Goal: Information Seeking & Learning: Learn about a topic

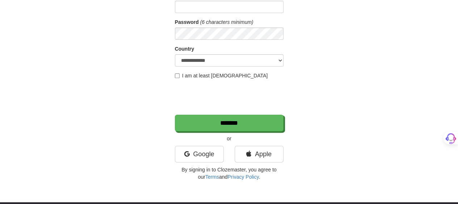
scroll to position [109, 0]
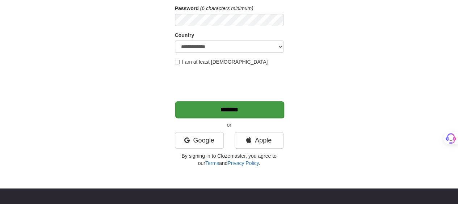
type input "*******"
click at [229, 109] on input "*******" at bounding box center [229, 109] width 109 height 17
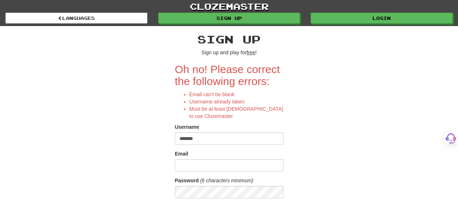
click at [328, 101] on div "**********" at bounding box center [229, 184] width 424 height 317
click at [199, 163] on input "Email" at bounding box center [229, 165] width 109 height 12
click at [209, 127] on div "Username" at bounding box center [229, 128] width 109 height 9
click at [206, 139] on input "*******" at bounding box center [229, 139] width 109 height 12
click at [224, 165] on input "Email" at bounding box center [229, 165] width 109 height 12
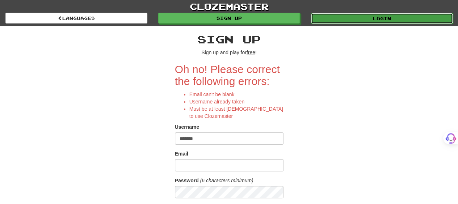
click at [391, 14] on link "Login" at bounding box center [382, 18] width 142 height 11
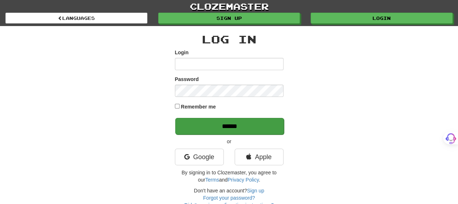
type input "*******"
click at [263, 127] on input "******" at bounding box center [229, 126] width 109 height 17
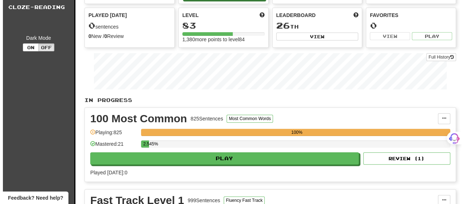
scroll to position [72, 0]
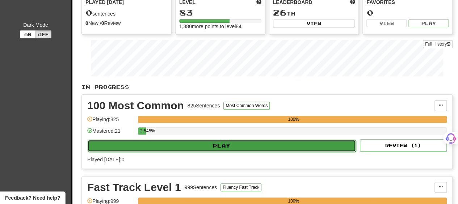
click at [234, 145] on button "Play" at bounding box center [222, 146] width 268 height 12
select select "**"
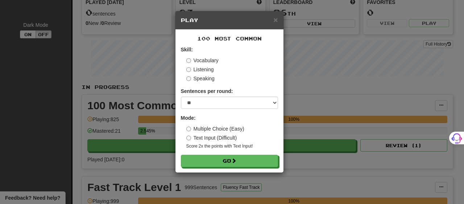
click at [232, 135] on label "Text Input (Difficult)" at bounding box center [211, 137] width 51 height 7
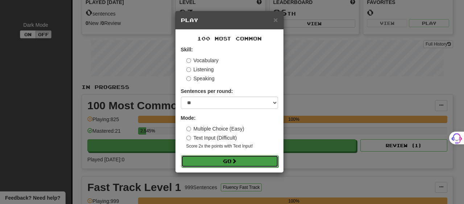
click at [232, 163] on button "Go" at bounding box center [229, 161] width 97 height 12
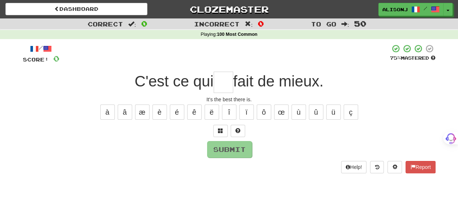
type input "*"
click at [241, 132] on button at bounding box center [238, 131] width 14 height 12
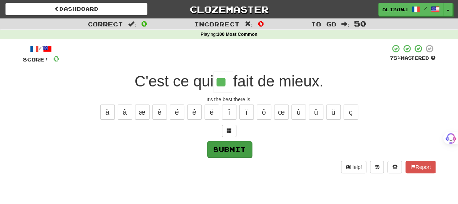
type input "**"
click at [232, 150] on button "Submit" at bounding box center [229, 149] width 45 height 17
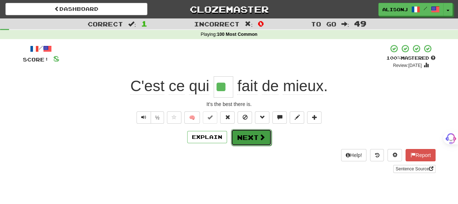
click at [243, 135] on button "Next" at bounding box center [251, 137] width 41 height 17
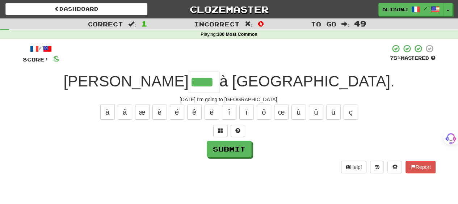
type input "****"
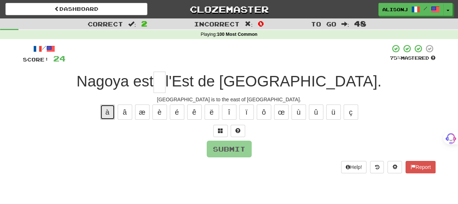
click at [111, 112] on button "à" at bounding box center [107, 112] width 14 height 15
type input "*"
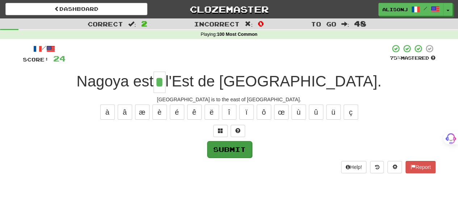
click at [250, 150] on div "Submit" at bounding box center [229, 149] width 413 height 17
click at [219, 149] on button "Submit" at bounding box center [229, 149] width 45 height 17
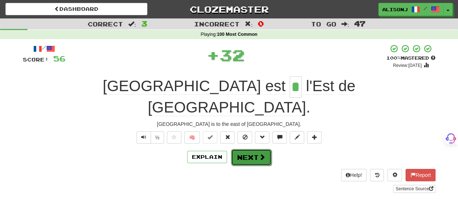
click at [244, 149] on button "Next" at bounding box center [251, 157] width 41 height 17
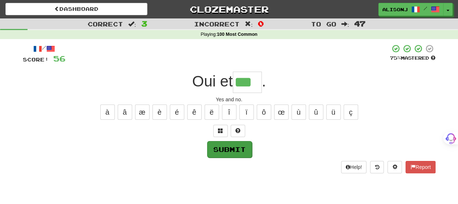
type input "***"
click at [244, 145] on button "Submit" at bounding box center [229, 149] width 45 height 17
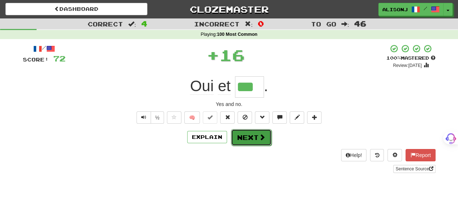
click at [247, 140] on button "Next" at bounding box center [251, 137] width 41 height 17
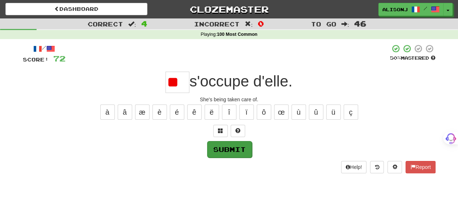
type input "*"
click at [243, 153] on button "Submit" at bounding box center [229, 149] width 45 height 17
type input "**"
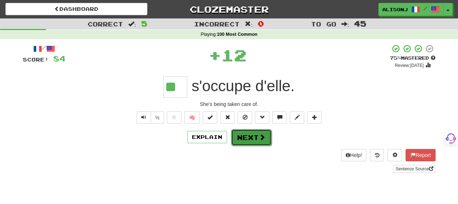
click at [245, 140] on button "Next" at bounding box center [251, 137] width 41 height 17
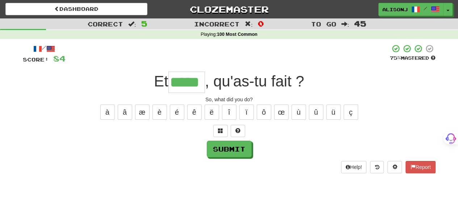
type input "*****"
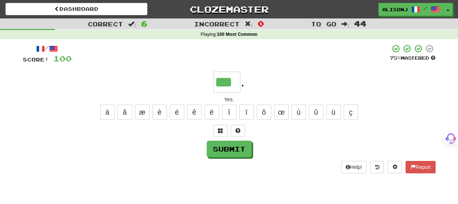
type input "***"
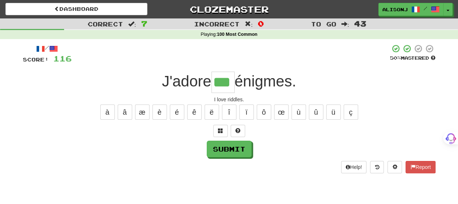
type input "***"
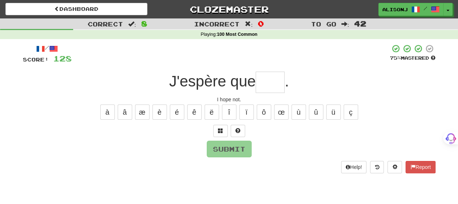
click at [238, 159] on div "/ Score: 128 75 % Mastered J'espère que . I hope not. à â æ è é ê ë î ï ô œ ù û…" at bounding box center [229, 108] width 413 height 129
click at [264, 82] on input "text" at bounding box center [270, 82] width 29 height 21
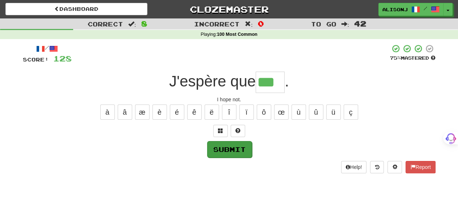
type input "***"
click at [239, 147] on button "Submit" at bounding box center [229, 149] width 45 height 17
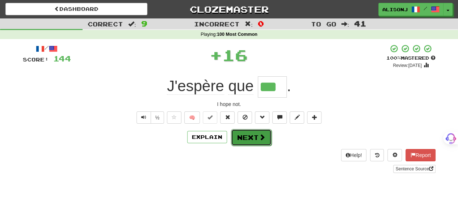
click at [242, 140] on button "Next" at bounding box center [251, 137] width 41 height 17
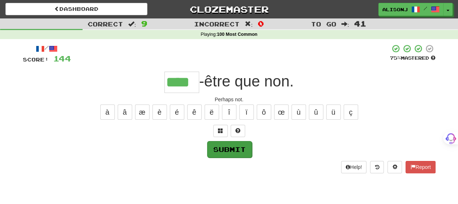
type input "****"
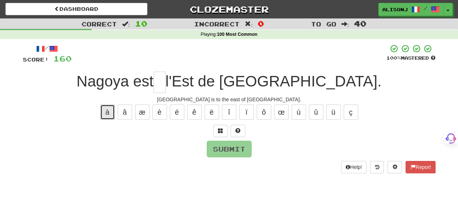
click at [111, 114] on button "à" at bounding box center [107, 112] width 14 height 15
type input "*"
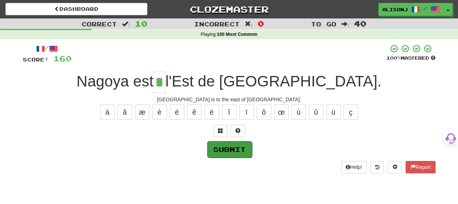
click at [212, 149] on div "Submit" at bounding box center [229, 149] width 413 height 17
click at [217, 149] on button "Submit" at bounding box center [229, 149] width 45 height 17
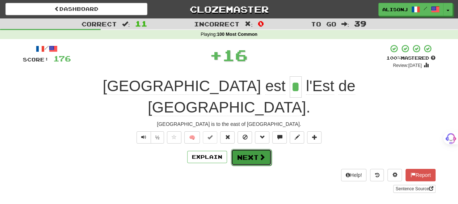
click at [265, 149] on button "Next" at bounding box center [251, 157] width 41 height 17
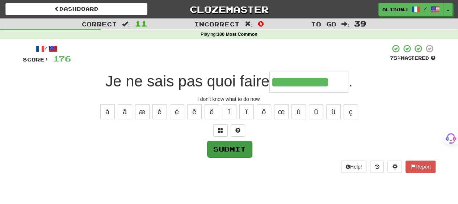
type input "**********"
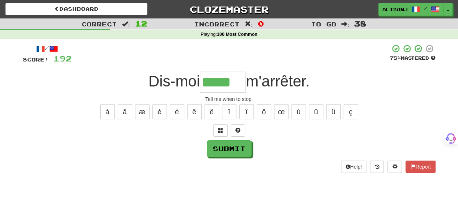
type input "*****"
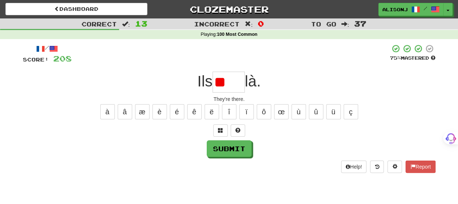
type input "*"
type input "****"
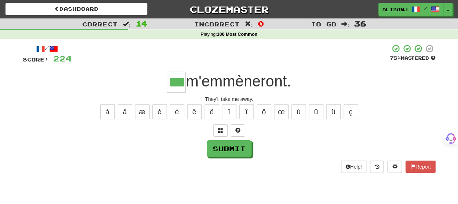
type input "***"
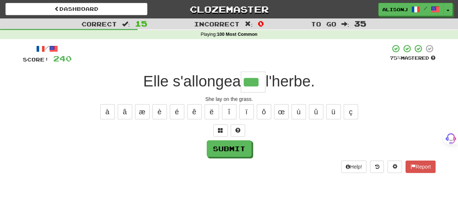
type input "***"
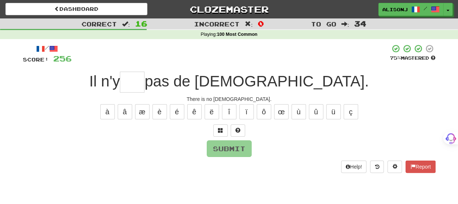
click at [218, 157] on div "/ Score: 256 75 % Mastered Il n'y pas de Dieu. There is no god. à â æ è é ê ë î…" at bounding box center [229, 108] width 413 height 129
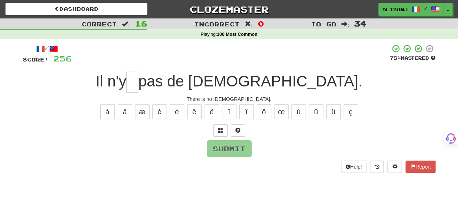
click at [218, 157] on div "/ Score: 256 75 % Mastered Il n'y pas de Dieu. There is no god. à â æ è é ê ë î…" at bounding box center [229, 108] width 413 height 129
click at [138, 91] on input "text" at bounding box center [132, 82] width 12 height 21
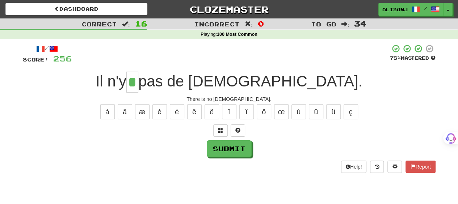
type input "*"
click at [231, 139] on div "/ Score: 256 75 % Mastered Il n'y * pas de Dieu. There is no god. à â æ è é ê ë…" at bounding box center [229, 108] width 413 height 129
click at [233, 146] on button "Submit" at bounding box center [229, 149] width 45 height 17
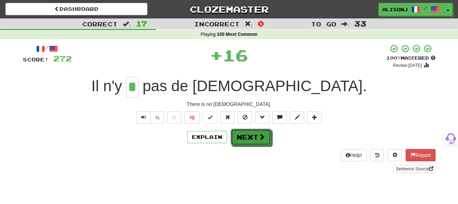
click at [253, 133] on button "Next" at bounding box center [251, 137] width 41 height 17
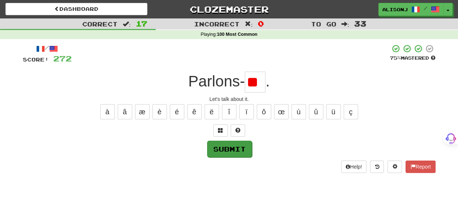
type input "*"
click at [257, 84] on input "text" at bounding box center [255, 82] width 21 height 21
type input "*"
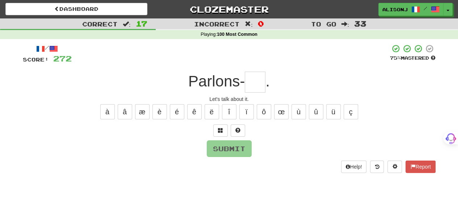
type input "*"
click at [176, 115] on button "é" at bounding box center [177, 111] width 14 height 15
type input "*"
click at [191, 115] on button "ê" at bounding box center [194, 111] width 14 height 15
type input "*"
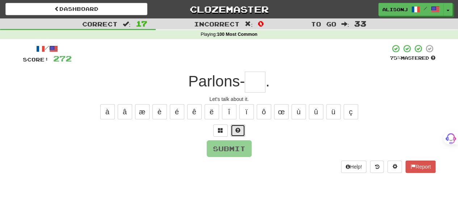
click at [240, 132] on span at bounding box center [238, 130] width 5 height 5
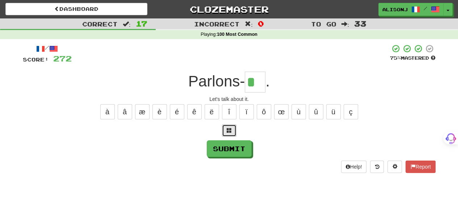
click at [227, 132] on span at bounding box center [229, 130] width 5 height 5
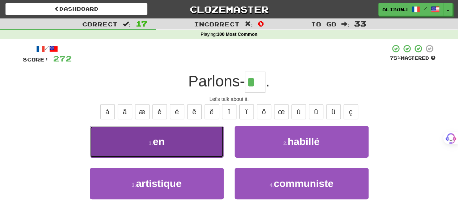
click at [202, 147] on button "1 . en" at bounding box center [157, 142] width 134 height 32
type input "**"
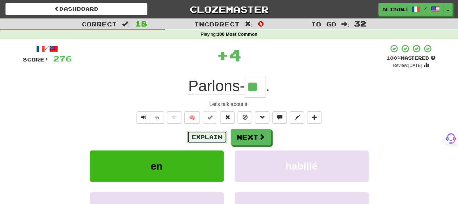
click at [201, 140] on button "Explain" at bounding box center [207, 137] width 40 height 12
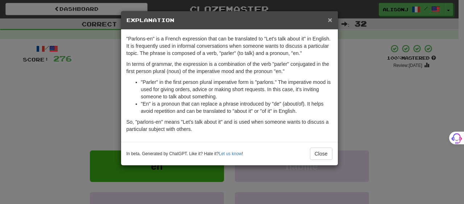
click at [329, 18] on span "×" at bounding box center [330, 20] width 4 height 8
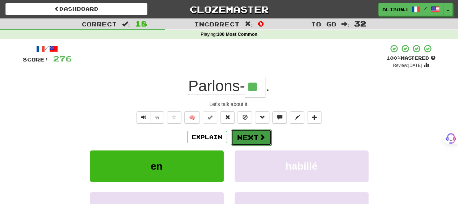
click at [253, 137] on button "Next" at bounding box center [251, 137] width 41 height 17
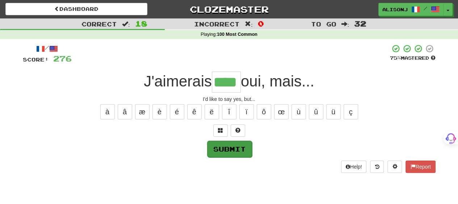
type input "****"
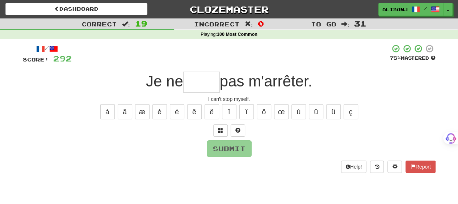
type input "*"
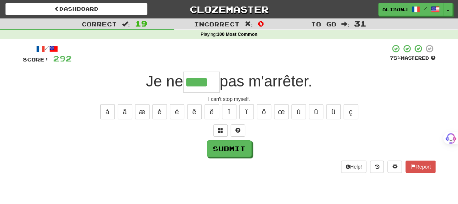
type input "****"
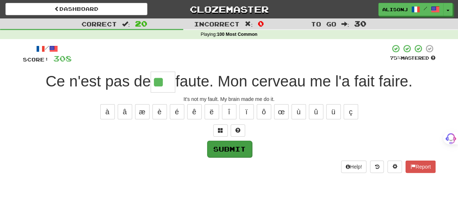
type input "**"
click at [238, 149] on button "Submit" at bounding box center [229, 149] width 45 height 17
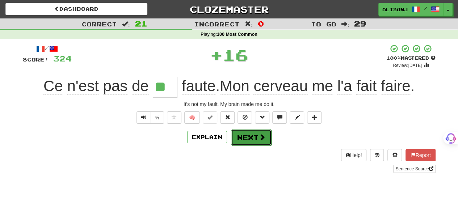
click at [245, 137] on button "Next" at bounding box center [251, 137] width 41 height 17
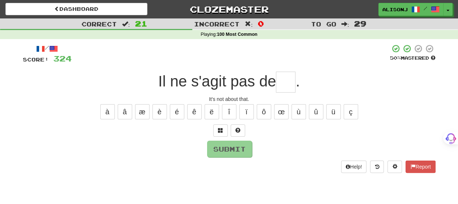
type input "*"
click at [354, 115] on button "ç" at bounding box center [351, 111] width 14 height 15
type input "**"
click at [245, 152] on button "Submit" at bounding box center [229, 149] width 45 height 17
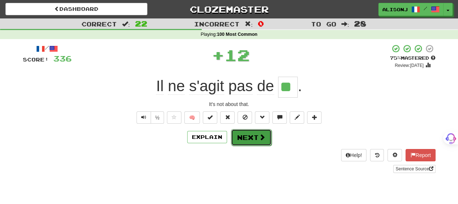
click at [263, 140] on span at bounding box center [262, 137] width 7 height 7
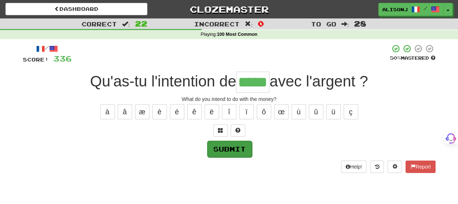
type input "*****"
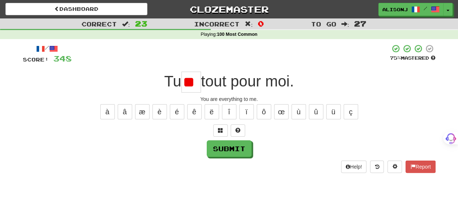
type input "*"
type input "**"
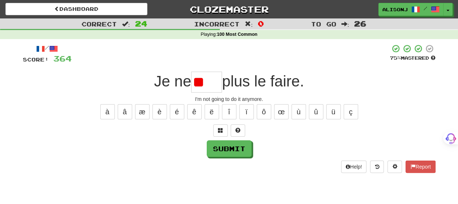
type input "*"
type input "****"
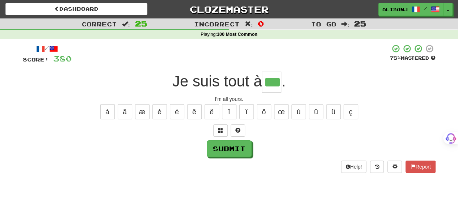
type input "***"
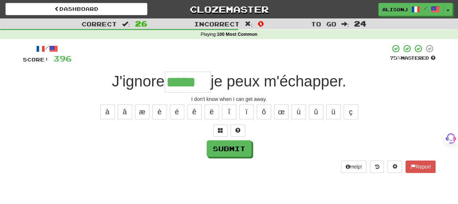
type input "*****"
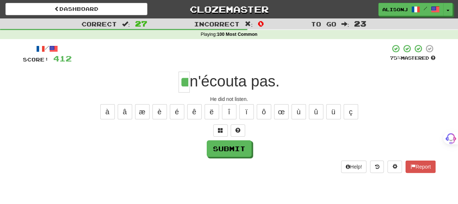
type input "**"
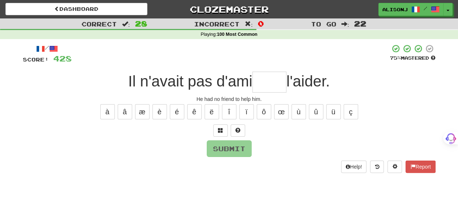
type input "*"
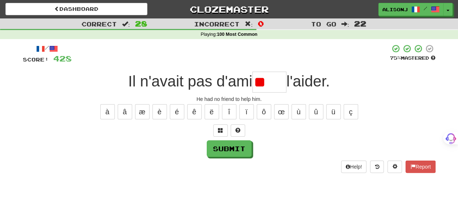
type input "*"
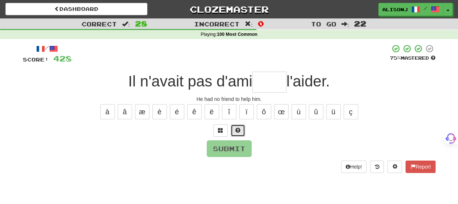
click at [241, 127] on button at bounding box center [238, 131] width 14 height 12
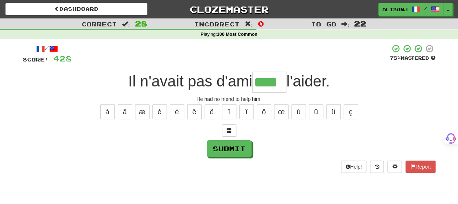
type input "****"
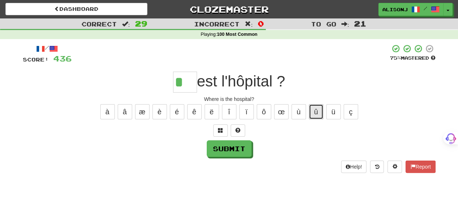
click at [320, 116] on button "û" at bounding box center [316, 111] width 14 height 15
click at [336, 110] on button "ü" at bounding box center [333, 111] width 14 height 15
click at [243, 130] on button at bounding box center [238, 131] width 14 height 12
type input "**"
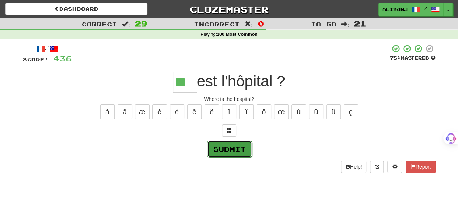
click at [240, 151] on button "Submit" at bounding box center [229, 149] width 45 height 17
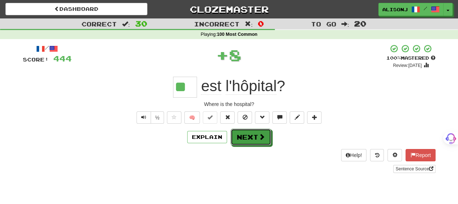
click at [253, 140] on button "Next" at bounding box center [251, 137] width 41 height 17
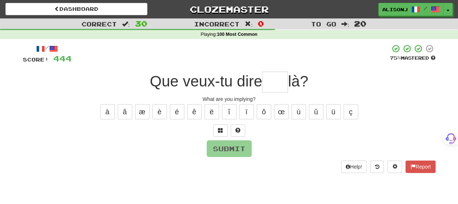
type input "*"
click at [240, 128] on span at bounding box center [238, 130] width 5 height 5
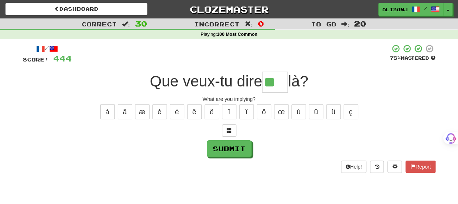
click at [236, 127] on div at bounding box center [229, 131] width 413 height 12
click at [284, 84] on input "**" at bounding box center [275, 82] width 26 height 21
type input "***"
click at [243, 149] on button "Submit" at bounding box center [229, 149] width 45 height 17
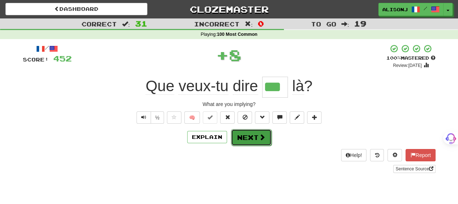
click at [244, 144] on button "Next" at bounding box center [251, 137] width 41 height 17
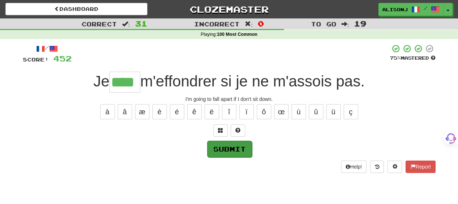
type input "****"
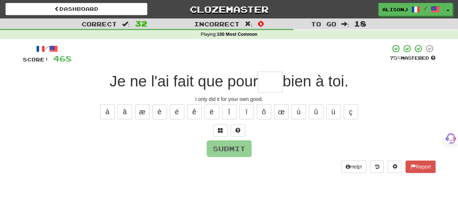
click at [264, 81] on input "text" at bounding box center [270, 82] width 25 height 21
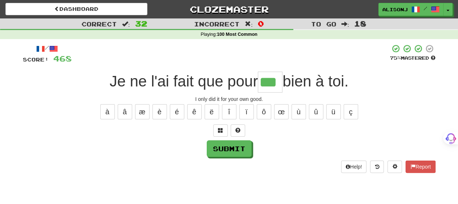
type input "***"
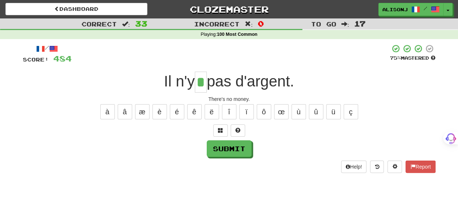
type input "*"
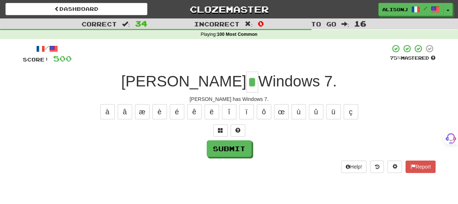
type input "*"
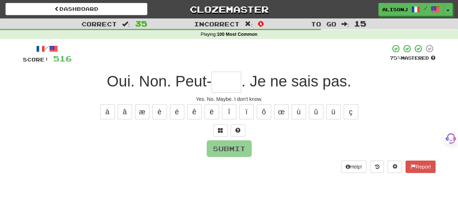
click at [225, 80] on input "text" at bounding box center [227, 82] width 30 height 21
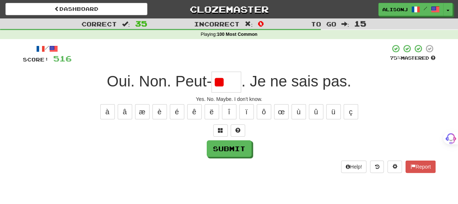
type input "*"
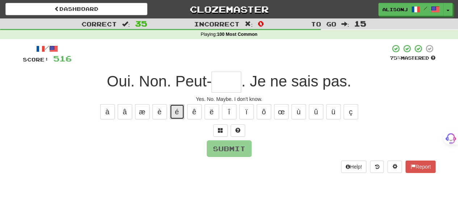
click at [178, 116] on button "é" at bounding box center [177, 111] width 14 height 15
type input "*"
click at [160, 116] on button "è" at bounding box center [160, 111] width 14 height 15
type input "*"
click at [196, 117] on button "ê" at bounding box center [194, 111] width 14 height 15
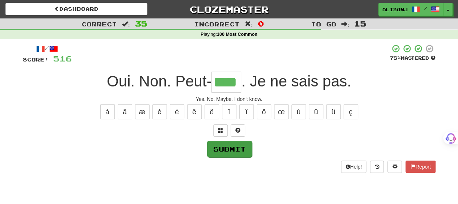
type input "****"
drag, startPoint x: 212, startPoint y: 141, endPoint x: 212, endPoint y: 147, distance: 5.8
click at [212, 146] on button "Submit" at bounding box center [229, 149] width 45 height 17
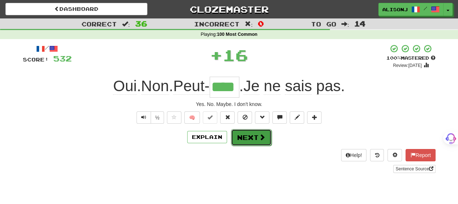
click at [245, 137] on button "Next" at bounding box center [251, 137] width 41 height 17
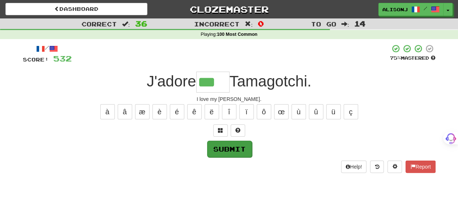
type input "***"
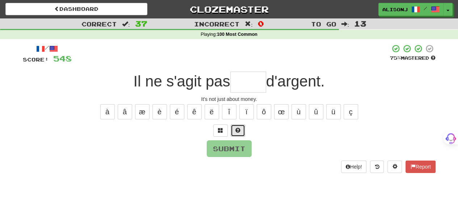
click at [237, 129] on span at bounding box center [238, 130] width 5 height 5
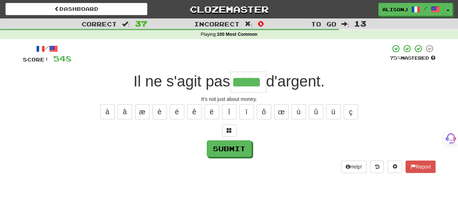
type input "*****"
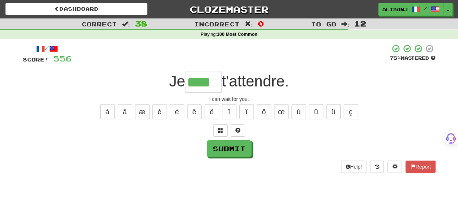
type input "****"
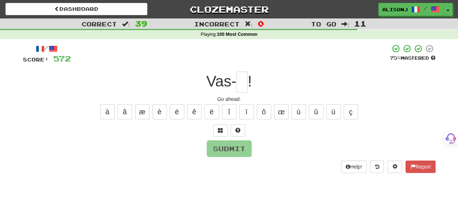
type input "*"
click at [233, 127] on button at bounding box center [238, 131] width 14 height 12
type input "*"
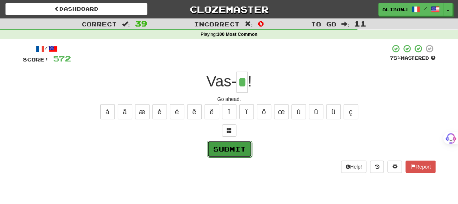
click at [232, 146] on button "Submit" at bounding box center [229, 149] width 45 height 17
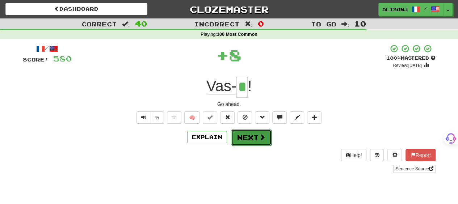
click at [250, 139] on button "Next" at bounding box center [251, 137] width 41 height 17
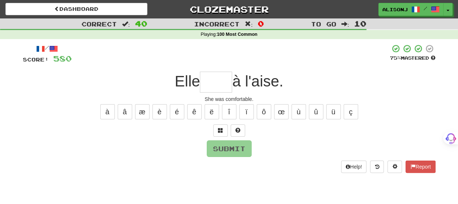
type input "*"
click at [176, 116] on button "é" at bounding box center [177, 111] width 14 height 15
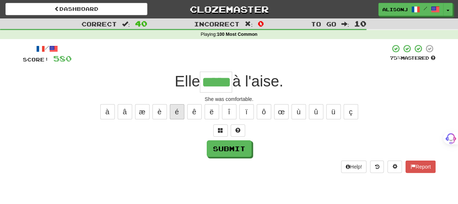
type input "*****"
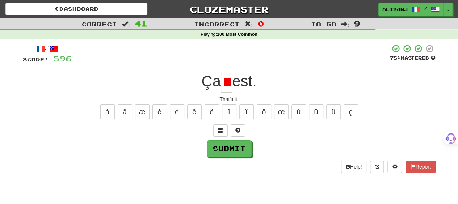
type input "*"
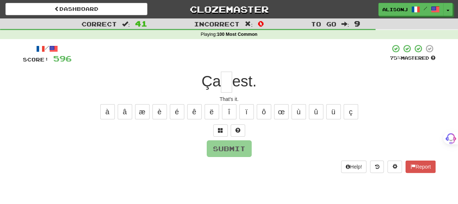
type input "*"
click at [243, 144] on button "Submit" at bounding box center [229, 149] width 45 height 17
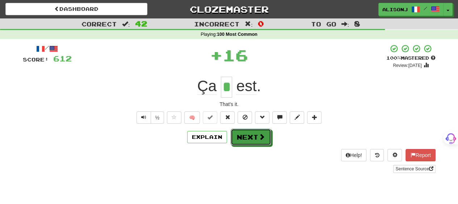
click at [245, 138] on button "Next" at bounding box center [251, 137] width 41 height 17
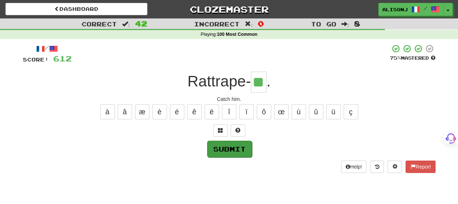
type input "**"
click at [236, 145] on button "Submit" at bounding box center [229, 149] width 45 height 17
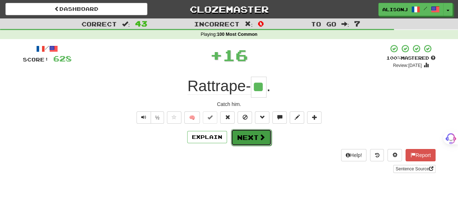
click at [238, 139] on button "Next" at bounding box center [251, 137] width 41 height 17
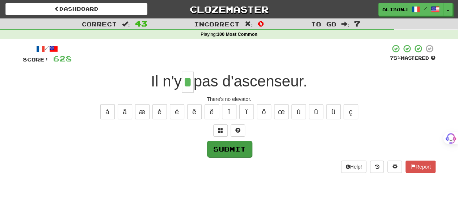
type input "*"
click at [231, 150] on button "Submit" at bounding box center [229, 149] width 45 height 17
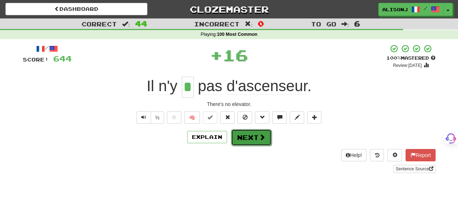
click at [255, 134] on button "Next" at bounding box center [251, 137] width 41 height 17
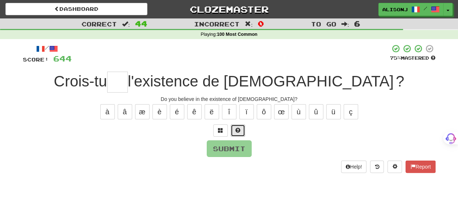
click at [237, 130] on span at bounding box center [238, 130] width 5 height 5
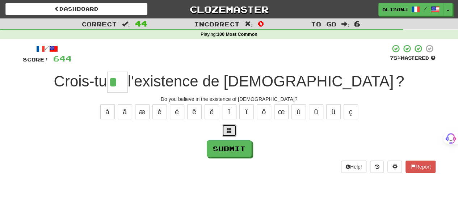
click at [233, 128] on button at bounding box center [229, 131] width 14 height 12
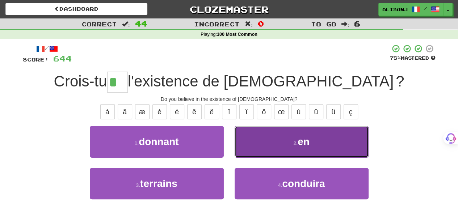
click at [250, 141] on button "2 . en" at bounding box center [302, 142] width 134 height 32
type input "**"
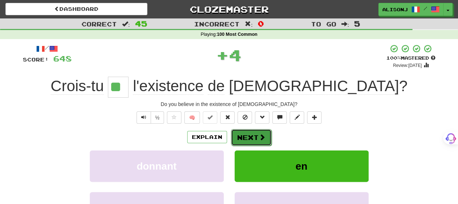
click at [248, 138] on button "Next" at bounding box center [251, 137] width 41 height 17
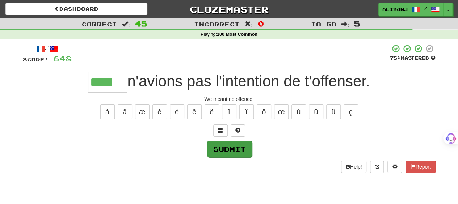
type input "****"
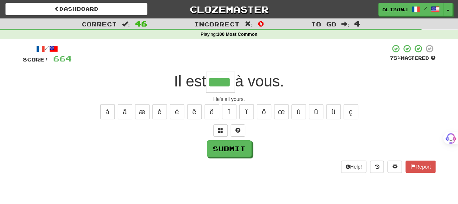
type input "****"
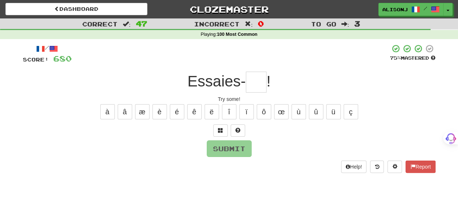
type input "*"
click at [239, 134] on button at bounding box center [238, 131] width 14 height 12
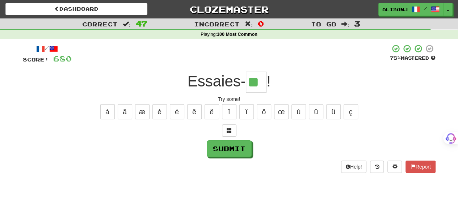
type input "**"
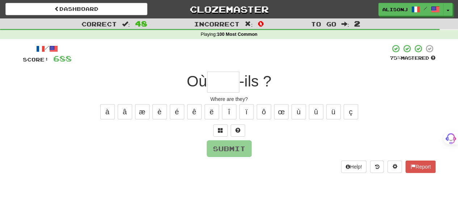
type input "*"
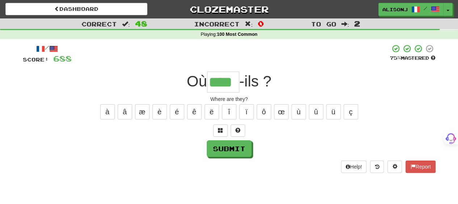
type input "****"
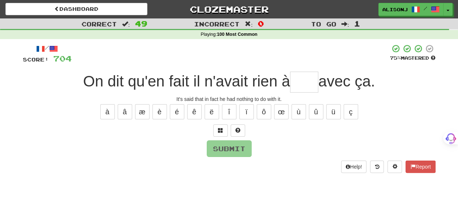
type input "*"
click at [235, 129] on button at bounding box center [238, 131] width 14 height 12
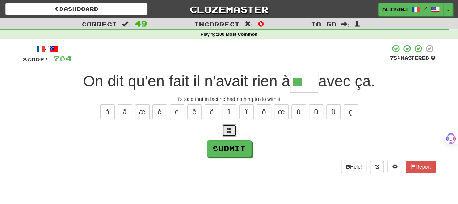
click at [229, 128] on span at bounding box center [229, 130] width 5 height 5
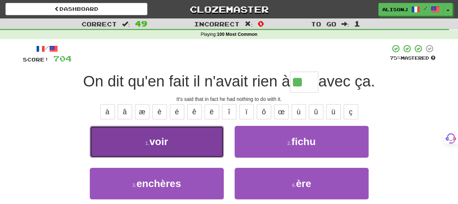
click at [190, 142] on button "1 . voir" at bounding box center [157, 142] width 134 height 32
type input "****"
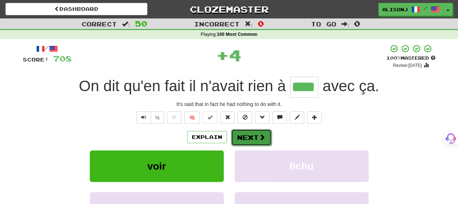
click at [264, 139] on button "Next" at bounding box center [251, 137] width 41 height 17
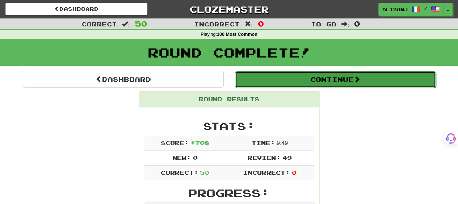
click at [292, 80] on button "Continue" at bounding box center [335, 79] width 201 height 17
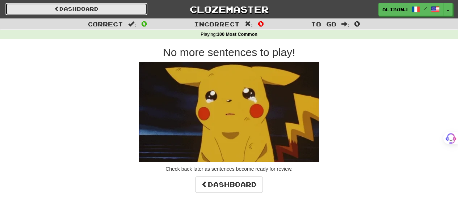
click at [141, 11] on link "Dashboard" at bounding box center [76, 9] width 142 height 12
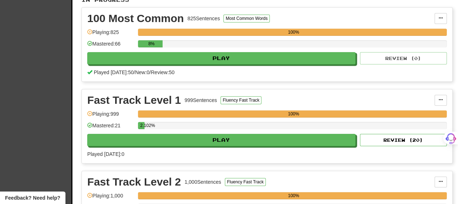
scroll to position [36, 0]
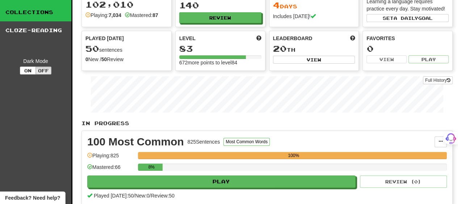
click at [46, 15] on link "Collections" at bounding box center [35, 12] width 71 height 18
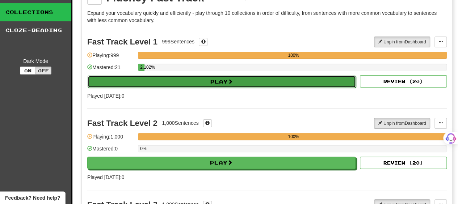
click at [222, 83] on button "Play" at bounding box center [222, 82] width 268 height 12
select select "**"
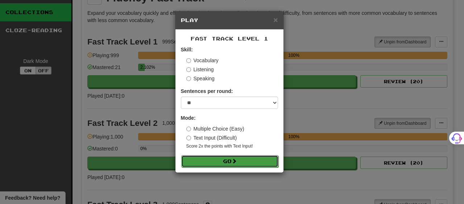
click at [228, 160] on button "Go" at bounding box center [229, 161] width 97 height 12
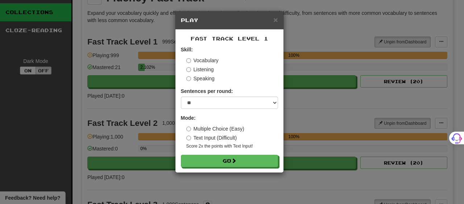
click at [193, 129] on label "Multiple Choice (Easy)" at bounding box center [215, 128] width 58 height 7
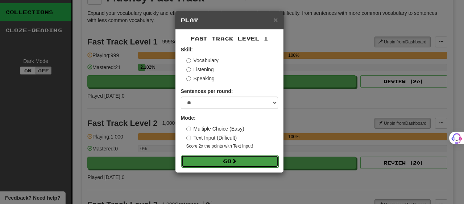
click at [210, 161] on button "Go" at bounding box center [229, 161] width 97 height 12
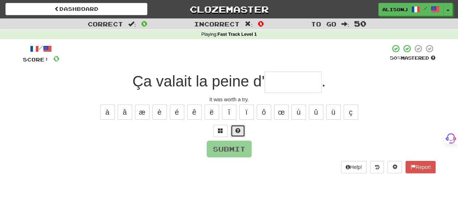
click at [240, 128] on span at bounding box center [238, 130] width 5 height 5
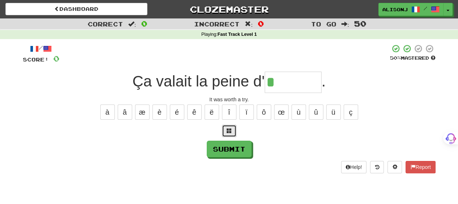
click at [228, 134] on button at bounding box center [229, 131] width 14 height 12
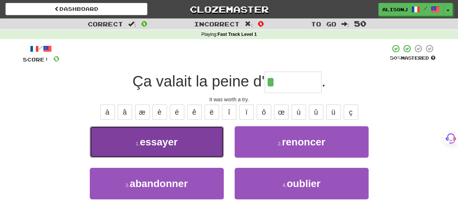
click at [150, 139] on span "essayer" at bounding box center [159, 142] width 38 height 11
type input "*******"
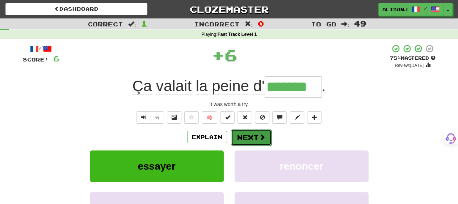
click at [257, 132] on button "Next" at bounding box center [251, 137] width 41 height 17
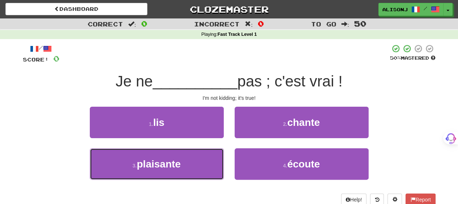
click at [210, 161] on button "3 . plaisante" at bounding box center [157, 165] width 134 height 32
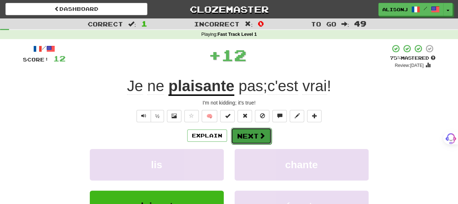
click at [266, 131] on button "Next" at bounding box center [251, 136] width 41 height 17
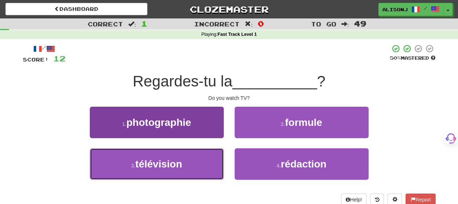
click at [199, 163] on button "3 . télévision" at bounding box center [157, 165] width 134 height 32
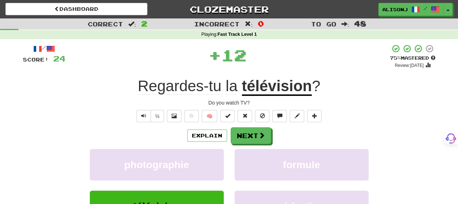
click at [280, 133] on div "Explain Next" at bounding box center [229, 136] width 413 height 17
click at [250, 133] on button "Next" at bounding box center [251, 136] width 41 height 17
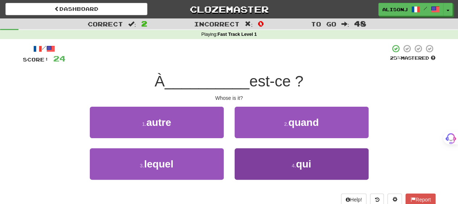
drag, startPoint x: 275, startPoint y: 179, endPoint x: 274, endPoint y: 175, distance: 4.1
click at [274, 175] on div "4 . qui" at bounding box center [301, 170] width 145 height 42
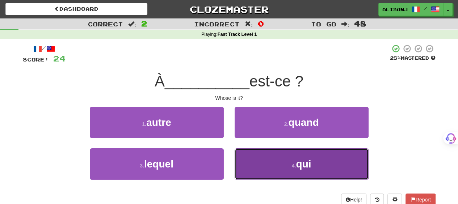
click at [266, 162] on button "4 . qui" at bounding box center [302, 165] width 134 height 32
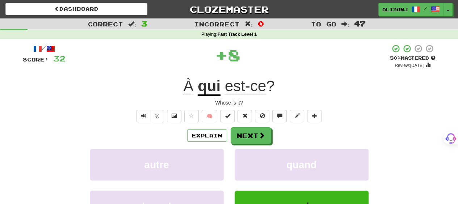
click at [238, 122] on div "/ Score: 32 + 8 50 % Mastered Review: 2025-08-29 À qui est-ce ? Whose is it? ½ …" at bounding box center [229, 151] width 413 height 215
click at [240, 130] on button "Next" at bounding box center [251, 136] width 41 height 17
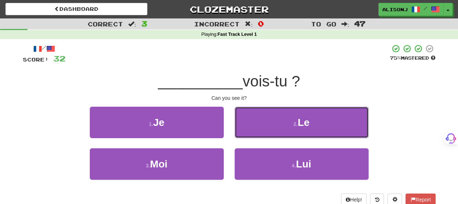
click at [240, 130] on button "2 . Le" at bounding box center [302, 123] width 134 height 32
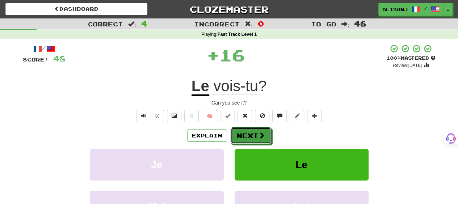
click at [240, 130] on button "Next" at bounding box center [251, 136] width 41 height 17
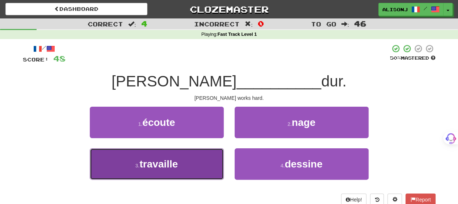
click at [207, 168] on button "3 . travaille" at bounding box center [157, 165] width 134 height 32
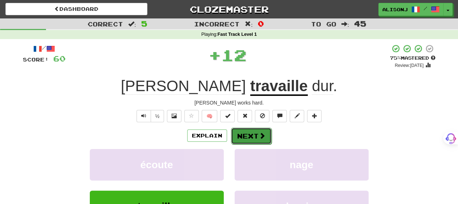
drag, startPoint x: 250, startPoint y: 134, endPoint x: 254, endPoint y: 131, distance: 4.6
click at [254, 131] on button "Next" at bounding box center [251, 136] width 41 height 17
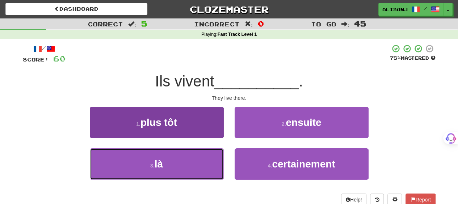
click at [217, 164] on button "3 . là" at bounding box center [157, 165] width 134 height 32
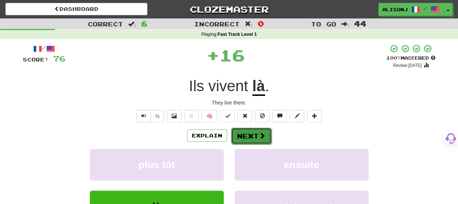
click at [266, 134] on button "Next" at bounding box center [251, 136] width 41 height 17
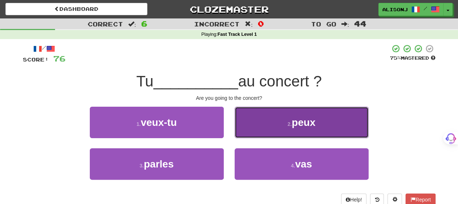
click at [266, 134] on button "2 . peux" at bounding box center [302, 123] width 134 height 32
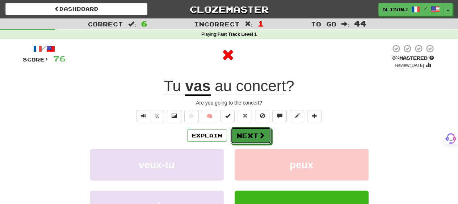
click at [266, 134] on button "Next" at bounding box center [251, 136] width 41 height 17
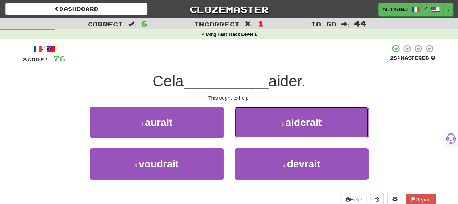
click at [266, 134] on button "2 . aiderait" at bounding box center [302, 123] width 134 height 32
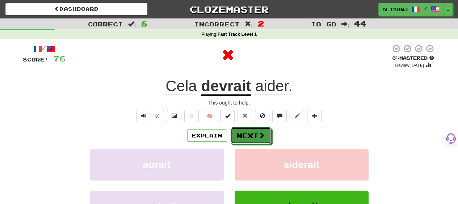
click at [266, 134] on button "Next" at bounding box center [251, 136] width 41 height 17
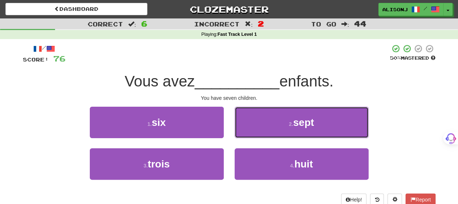
click at [266, 134] on button "2 . sept" at bounding box center [302, 123] width 134 height 32
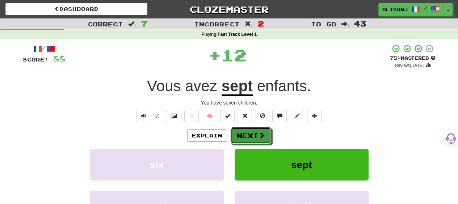
click at [266, 134] on button "Next" at bounding box center [251, 136] width 41 height 17
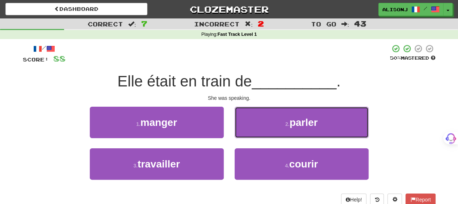
click at [266, 134] on button "2 . parler" at bounding box center [302, 123] width 134 height 32
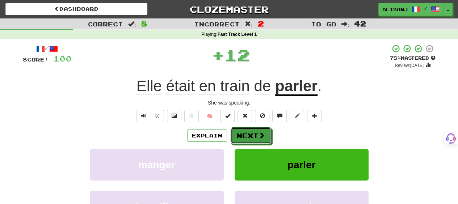
click at [266, 134] on button "Next" at bounding box center [251, 136] width 41 height 17
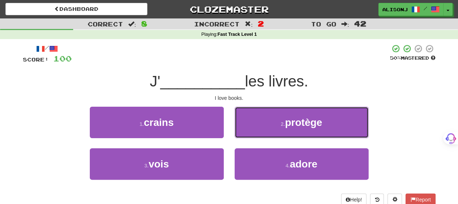
click at [266, 134] on button "2 . protège" at bounding box center [302, 123] width 134 height 32
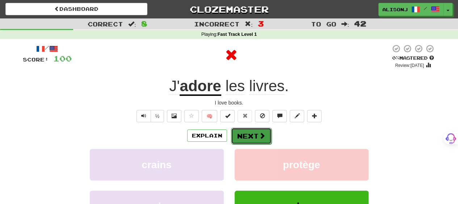
click at [259, 139] on span at bounding box center [262, 136] width 7 height 7
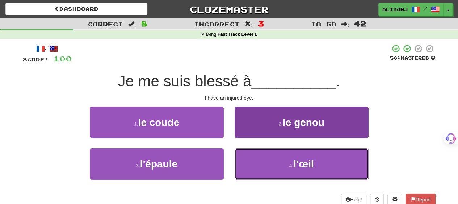
drag, startPoint x: 262, startPoint y: 167, endPoint x: 263, endPoint y: 160, distance: 6.9
click at [263, 166] on button "4 . l'œil" at bounding box center [302, 165] width 134 height 32
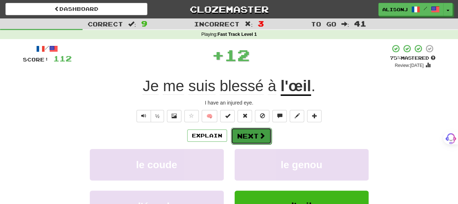
click at [260, 137] on span at bounding box center [262, 136] width 7 height 7
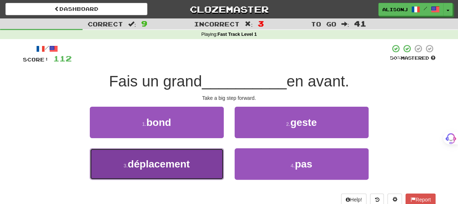
click at [186, 163] on span "déplacement" at bounding box center [159, 164] width 62 height 11
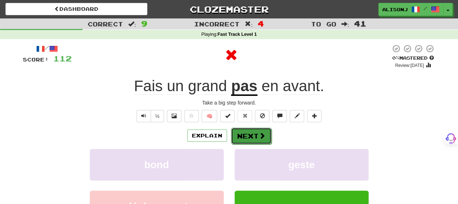
click at [260, 134] on span at bounding box center [262, 136] width 7 height 7
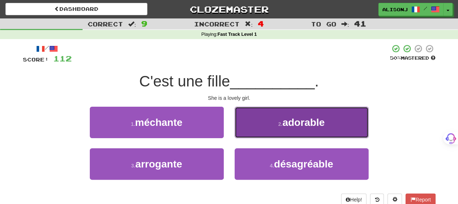
click at [259, 133] on button "2 . adorable" at bounding box center [302, 123] width 134 height 32
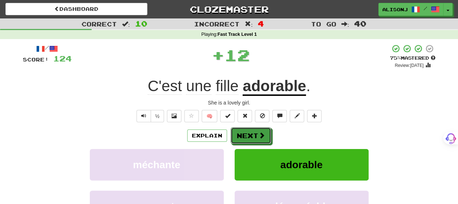
click at [259, 133] on span at bounding box center [262, 135] width 7 height 7
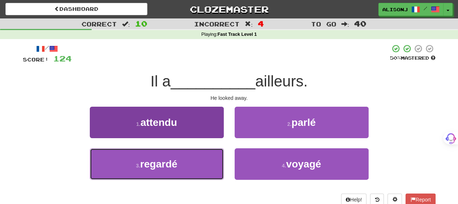
click at [211, 166] on button "3 . regardé" at bounding box center [157, 165] width 134 height 32
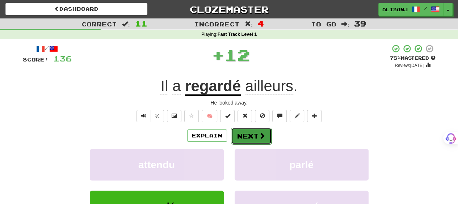
click at [251, 132] on button "Next" at bounding box center [251, 136] width 41 height 17
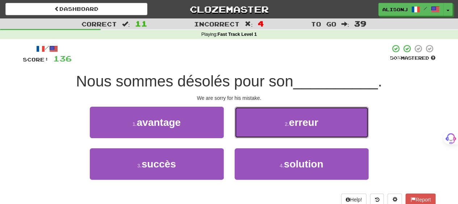
click at [251, 132] on button "2 . erreur" at bounding box center [302, 123] width 134 height 32
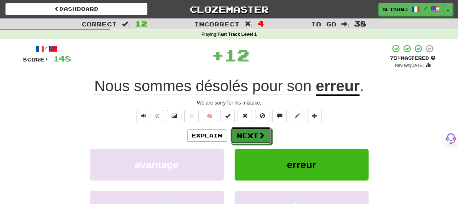
click at [251, 132] on button "Next" at bounding box center [251, 136] width 41 height 17
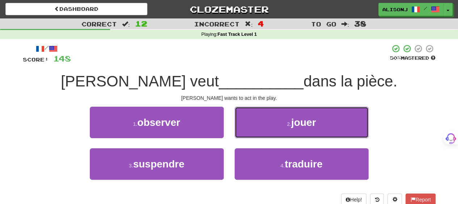
click at [251, 132] on button "2 . jouer" at bounding box center [302, 123] width 134 height 32
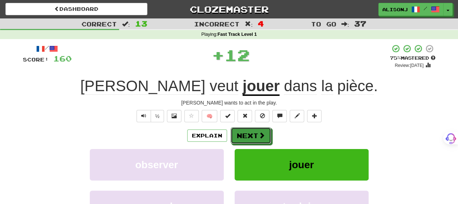
click at [251, 132] on button "Next" at bounding box center [251, 136] width 41 height 17
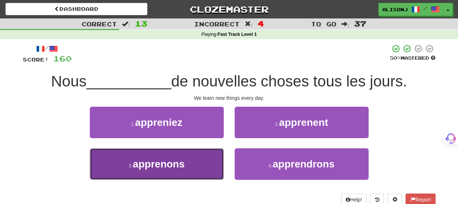
click at [211, 163] on button "3 . apprenons" at bounding box center [157, 165] width 134 height 32
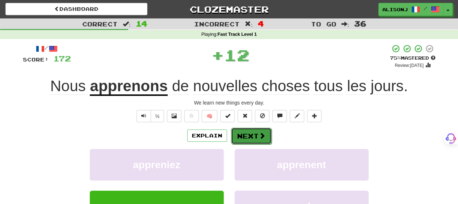
click at [256, 136] on button "Next" at bounding box center [251, 136] width 41 height 17
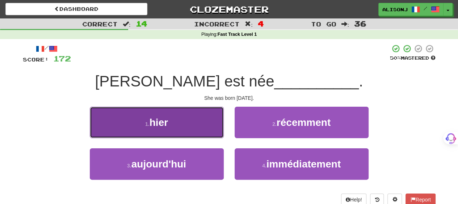
click at [206, 128] on button "1 . hier" at bounding box center [157, 123] width 134 height 32
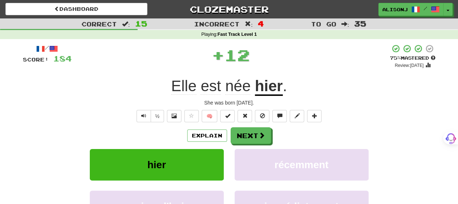
click at [275, 134] on div "Explain Next" at bounding box center [229, 136] width 413 height 17
click at [269, 134] on button "Next" at bounding box center [251, 136] width 41 height 17
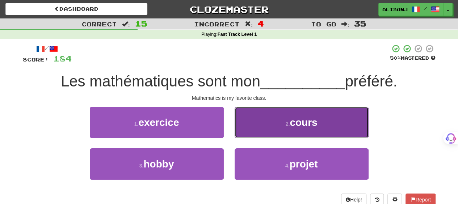
click at [268, 134] on button "2 . cours" at bounding box center [302, 123] width 134 height 32
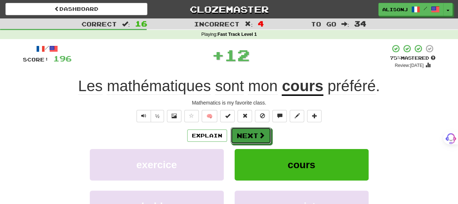
click at [268, 134] on button "Next" at bounding box center [251, 136] width 41 height 17
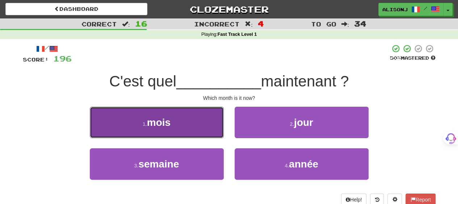
click at [180, 122] on button "1 . mois" at bounding box center [157, 123] width 134 height 32
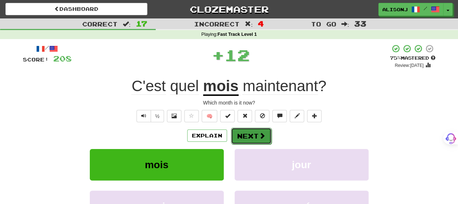
click at [257, 128] on button "Next" at bounding box center [251, 136] width 41 height 17
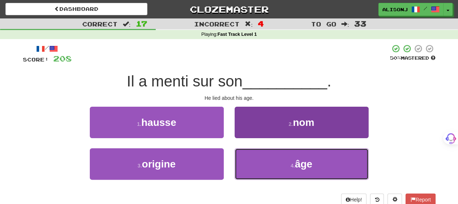
drag, startPoint x: 264, startPoint y: 167, endPoint x: 263, endPoint y: 149, distance: 17.8
click at [263, 161] on button "4 . âge" at bounding box center [302, 165] width 134 height 32
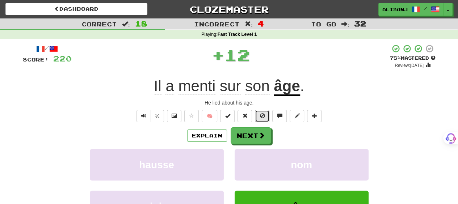
click at [255, 119] on button at bounding box center [262, 116] width 14 height 12
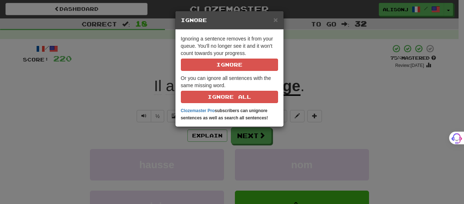
click at [280, 19] on div "× Ignore" at bounding box center [229, 20] width 108 height 18
click at [276, 19] on span "×" at bounding box center [275, 20] width 4 height 8
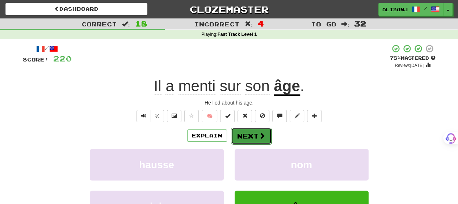
click at [259, 130] on button "Next" at bounding box center [251, 136] width 41 height 17
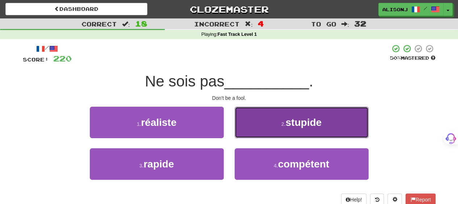
click at [254, 129] on button "2 . stupide" at bounding box center [302, 123] width 134 height 32
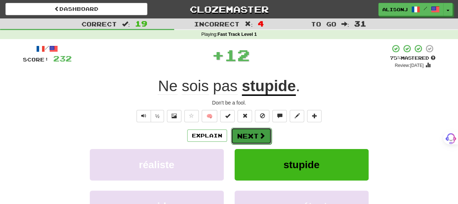
click at [247, 137] on button "Next" at bounding box center [251, 136] width 41 height 17
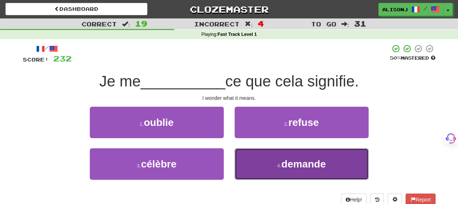
click at [272, 166] on button "4 . demande" at bounding box center [302, 165] width 134 height 32
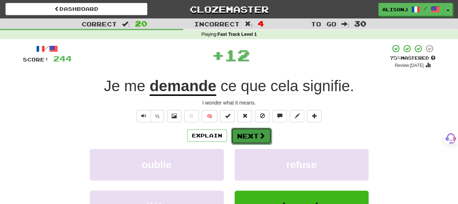
click at [254, 135] on button "Next" at bounding box center [251, 136] width 41 height 17
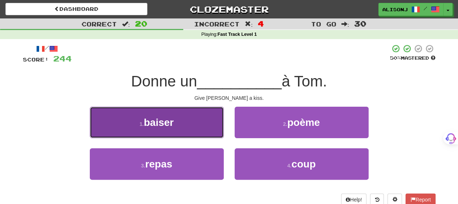
click at [208, 132] on button "1 . baiser" at bounding box center [157, 123] width 134 height 32
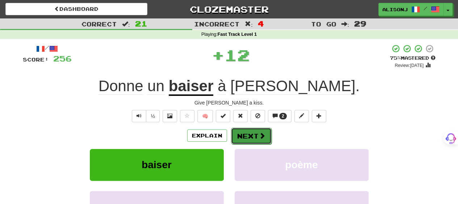
click at [248, 135] on button "Next" at bounding box center [251, 136] width 41 height 17
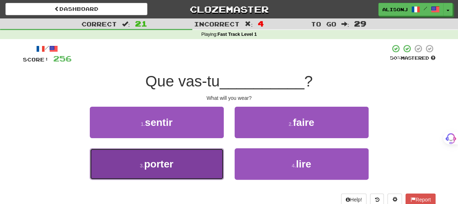
click at [202, 166] on button "3 . porter" at bounding box center [157, 165] width 134 height 32
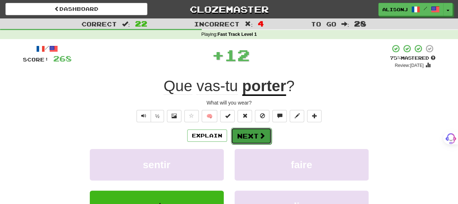
click at [245, 128] on button "Next" at bounding box center [251, 136] width 41 height 17
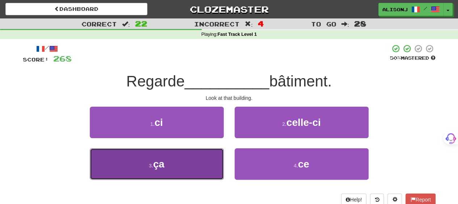
click at [196, 162] on button "3 . ça" at bounding box center [157, 165] width 134 height 32
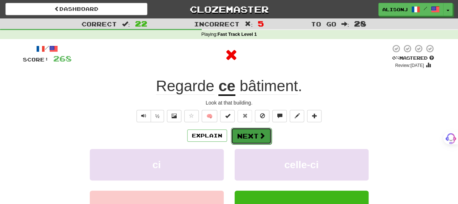
click at [259, 131] on button "Next" at bounding box center [251, 136] width 41 height 17
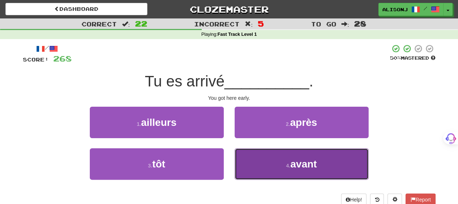
click at [257, 156] on button "4 . avant" at bounding box center [302, 165] width 134 height 32
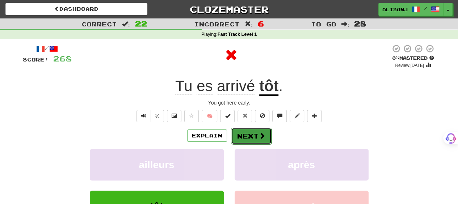
click at [248, 132] on button "Next" at bounding box center [251, 136] width 41 height 17
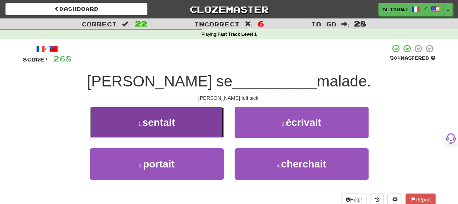
click at [186, 129] on button "1 . sentait" at bounding box center [157, 123] width 134 height 32
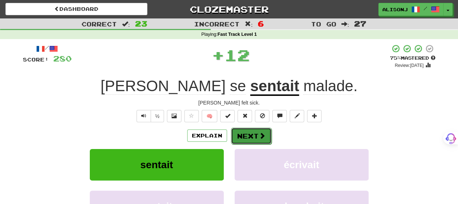
click at [268, 132] on button "Next" at bounding box center [251, 136] width 41 height 17
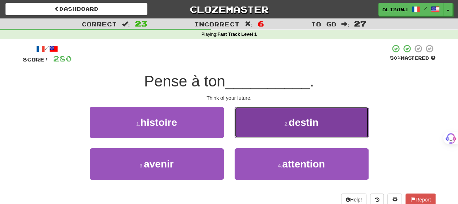
click at [267, 132] on button "2 . destin" at bounding box center [302, 123] width 134 height 32
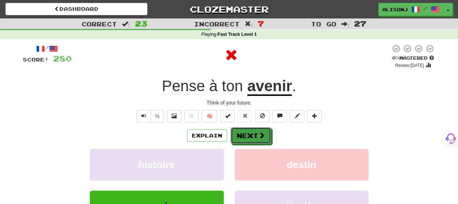
click at [267, 132] on button "Next" at bounding box center [251, 136] width 41 height 17
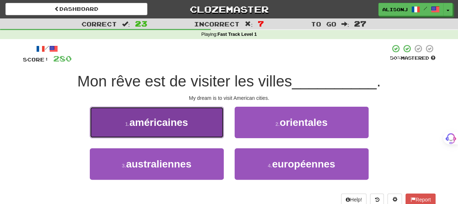
click at [172, 122] on span "américaines" at bounding box center [158, 122] width 59 height 11
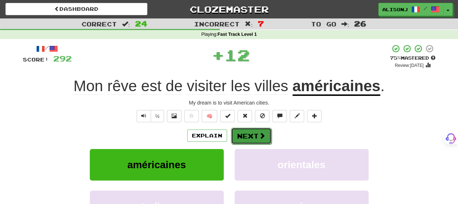
drag, startPoint x: 258, startPoint y: 130, endPoint x: 259, endPoint y: 135, distance: 5.5
click at [259, 135] on button "Next" at bounding box center [251, 136] width 41 height 17
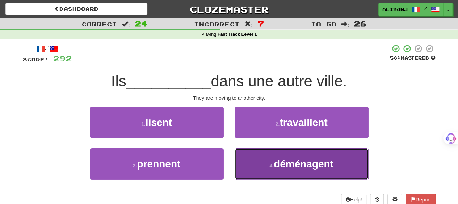
click at [255, 161] on button "4 . déménagent" at bounding box center [302, 165] width 134 height 32
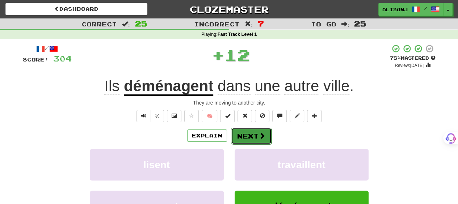
click at [251, 134] on button "Next" at bounding box center [251, 136] width 41 height 17
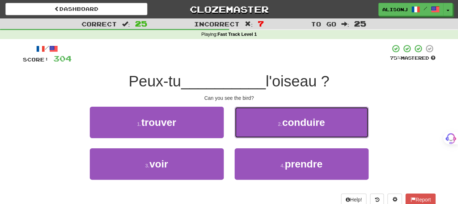
click at [251, 134] on button "2 . conduire" at bounding box center [302, 123] width 134 height 32
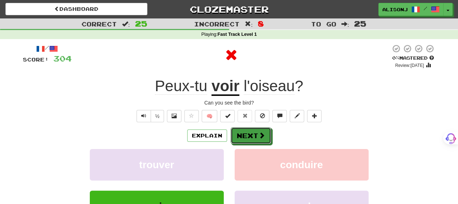
click at [251, 134] on button "Next" at bounding box center [251, 136] width 41 height 17
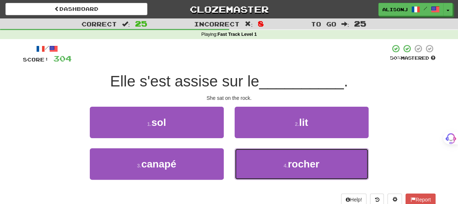
drag, startPoint x: 257, startPoint y: 168, endPoint x: 248, endPoint y: 144, distance: 25.7
click at [253, 159] on button "4 . rocher" at bounding box center [302, 165] width 134 height 32
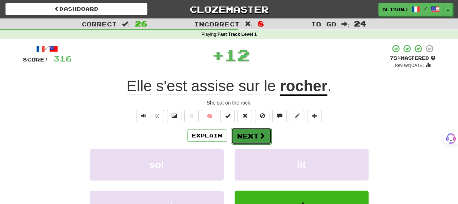
click at [247, 139] on button "Next" at bounding box center [251, 136] width 41 height 17
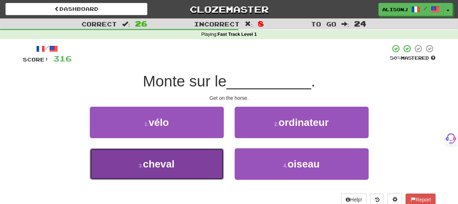
click at [201, 155] on button "3 . cheval" at bounding box center [157, 165] width 134 height 32
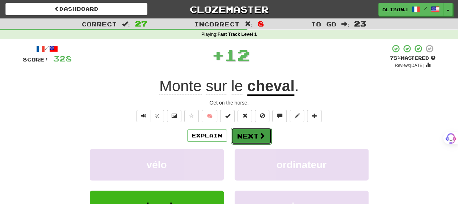
click at [267, 134] on button "Next" at bounding box center [251, 136] width 41 height 17
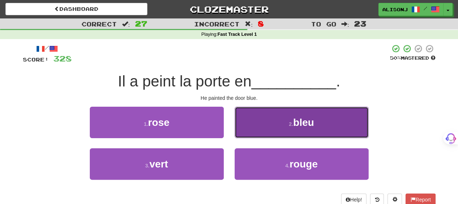
click at [266, 134] on button "2 . bleu" at bounding box center [302, 123] width 134 height 32
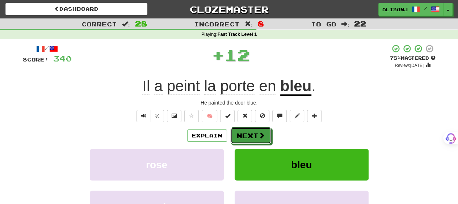
click at [266, 134] on button "Next" at bounding box center [251, 136] width 41 height 17
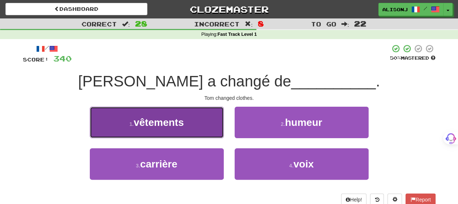
click at [207, 119] on button "1 . vêtements" at bounding box center [157, 123] width 134 height 32
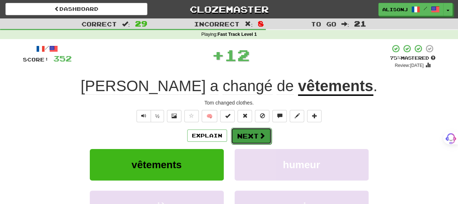
click at [247, 135] on button "Next" at bounding box center [251, 136] width 41 height 17
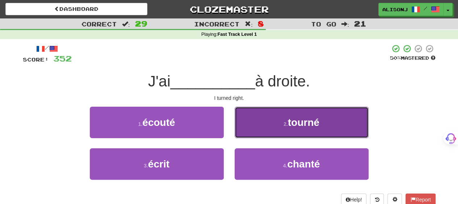
click at [251, 130] on button "2 . tourné" at bounding box center [302, 123] width 134 height 32
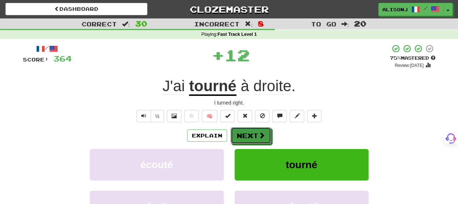
click at [251, 130] on button "Next" at bounding box center [251, 136] width 41 height 17
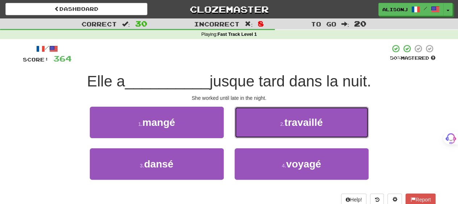
click at [251, 130] on button "2 . travaillé" at bounding box center [302, 123] width 134 height 32
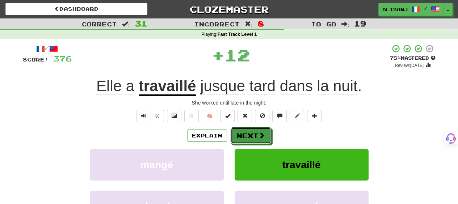
click at [251, 130] on button "Next" at bounding box center [251, 136] width 41 height 17
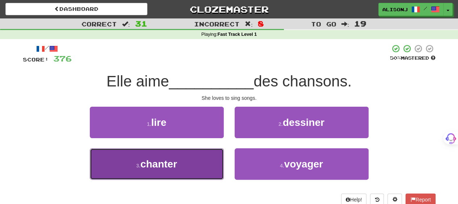
click at [214, 158] on button "3 . chanter" at bounding box center [157, 165] width 134 height 32
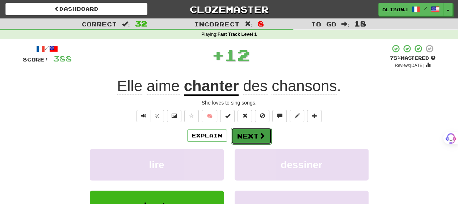
click at [253, 136] on button "Next" at bounding box center [251, 136] width 41 height 17
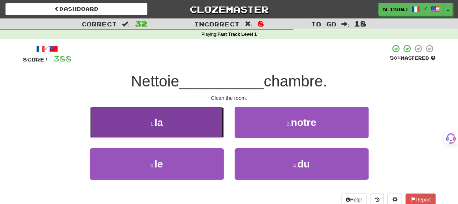
click at [204, 132] on button "1 . la" at bounding box center [157, 123] width 134 height 32
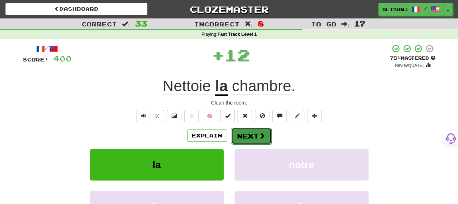
click at [246, 136] on button "Next" at bounding box center [251, 136] width 41 height 17
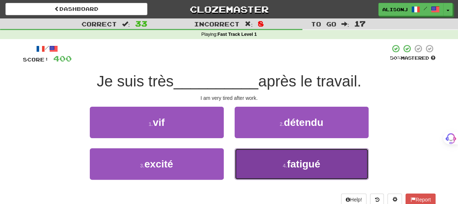
click at [254, 166] on button "4 . fatigué" at bounding box center [302, 165] width 134 height 32
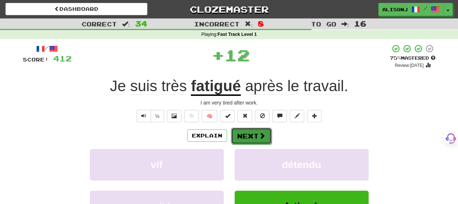
click at [247, 132] on button "Next" at bounding box center [251, 136] width 41 height 17
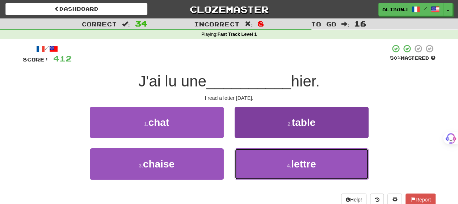
drag, startPoint x: 253, startPoint y: 163, endPoint x: 251, endPoint y: 149, distance: 15.0
click at [253, 159] on button "4 . lettre" at bounding box center [302, 165] width 134 height 32
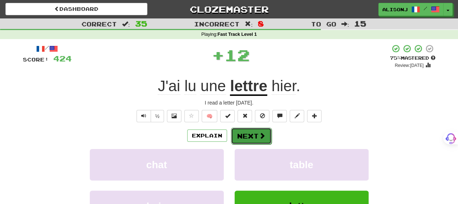
click at [249, 137] on button "Next" at bounding box center [251, 136] width 41 height 17
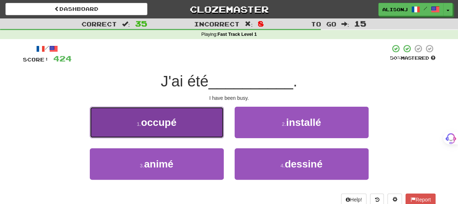
click at [207, 127] on button "1 . occupé" at bounding box center [157, 123] width 134 height 32
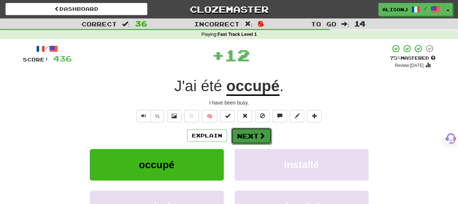
click at [254, 134] on button "Next" at bounding box center [251, 136] width 41 height 17
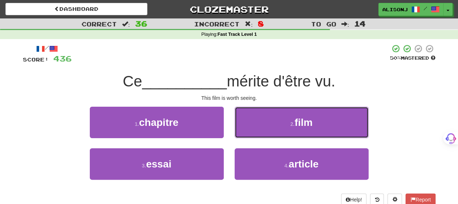
click at [254, 134] on button "2 . film" at bounding box center [302, 123] width 134 height 32
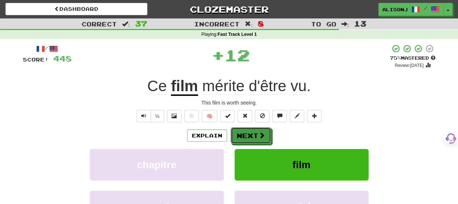
click at [254, 134] on button "Next" at bounding box center [251, 136] width 41 height 17
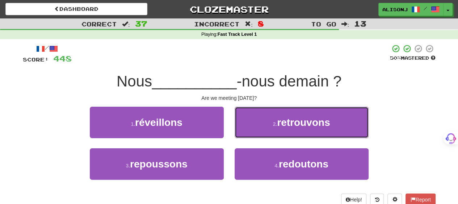
click at [254, 134] on button "2 . retrouvons" at bounding box center [302, 123] width 134 height 32
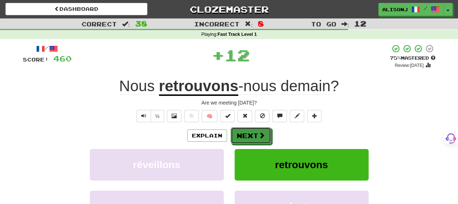
click at [254, 134] on button "Next" at bounding box center [251, 136] width 41 height 17
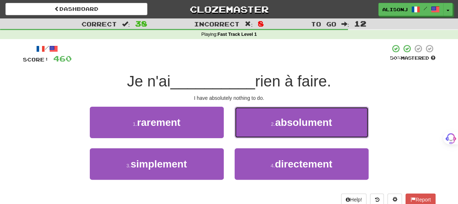
click at [254, 134] on button "2 . absolument" at bounding box center [302, 123] width 134 height 32
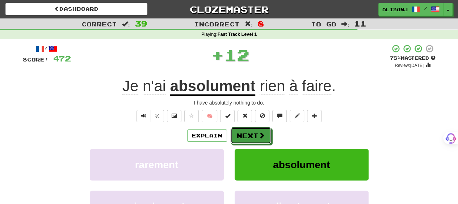
click at [254, 134] on button "Next" at bounding box center [251, 136] width 41 height 17
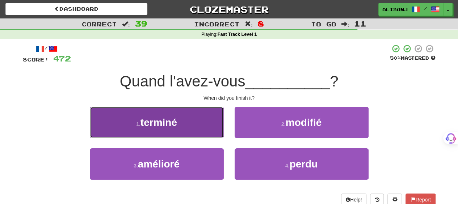
click at [197, 127] on button "1 . terminé" at bounding box center [157, 123] width 134 height 32
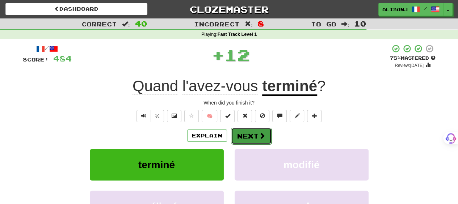
click at [262, 136] on span at bounding box center [262, 136] width 7 height 7
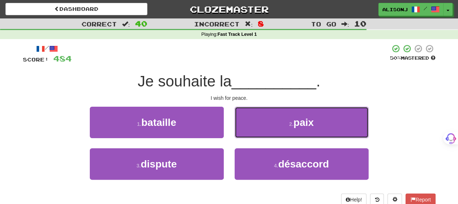
click at [262, 136] on button "2 . paix" at bounding box center [302, 123] width 134 height 32
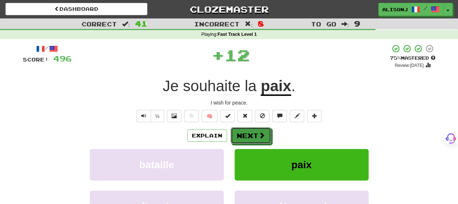
click at [262, 136] on span at bounding box center [262, 135] width 7 height 7
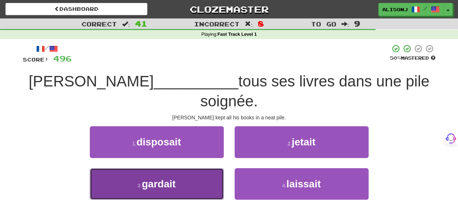
click at [200, 168] on button "3 . gardait" at bounding box center [157, 184] width 134 height 32
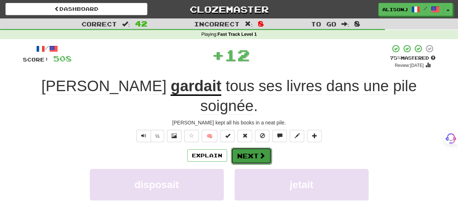
click at [248, 148] on button "Next" at bounding box center [251, 156] width 41 height 17
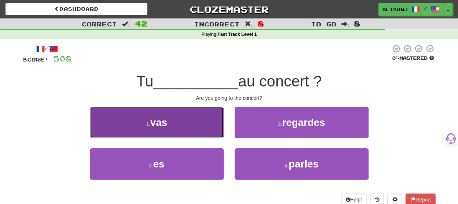
click at [200, 134] on button "1 . vas" at bounding box center [157, 123] width 134 height 32
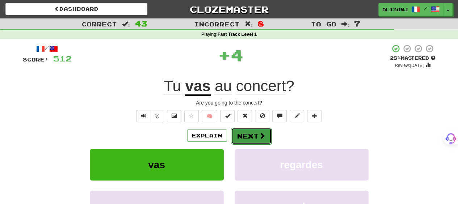
click at [263, 136] on span at bounding box center [262, 136] width 7 height 7
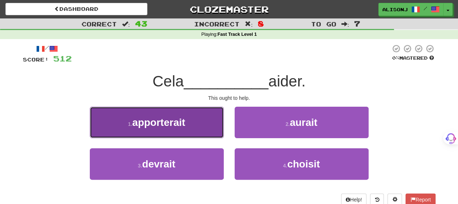
click at [178, 132] on button "1 . apporterait" at bounding box center [157, 123] width 134 height 32
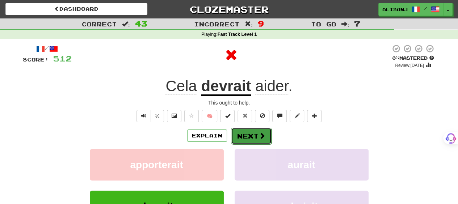
click at [255, 137] on button "Next" at bounding box center [251, 136] width 41 height 17
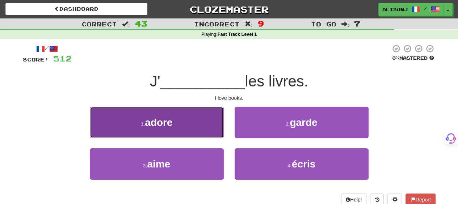
click at [190, 131] on button "1 . adore" at bounding box center [157, 123] width 134 height 32
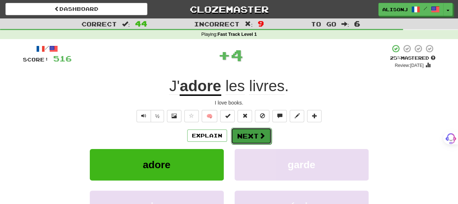
click at [249, 136] on button "Next" at bounding box center [251, 136] width 41 height 17
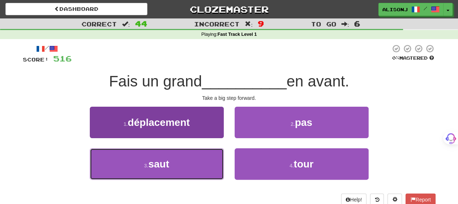
click at [209, 162] on button "3 . saut" at bounding box center [157, 165] width 134 height 32
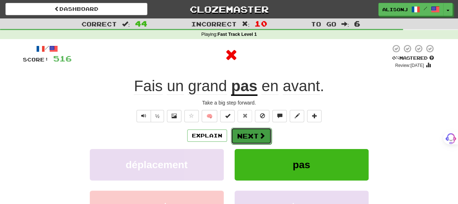
click at [251, 134] on button "Next" at bounding box center [251, 136] width 41 height 17
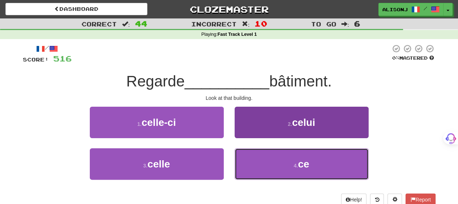
drag, startPoint x: 250, startPoint y: 170, endPoint x: 249, endPoint y: 163, distance: 7.0
click at [249, 165] on button "4 . ce" at bounding box center [302, 165] width 134 height 32
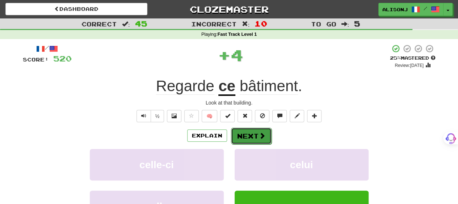
click at [245, 131] on button "Next" at bounding box center [251, 136] width 41 height 17
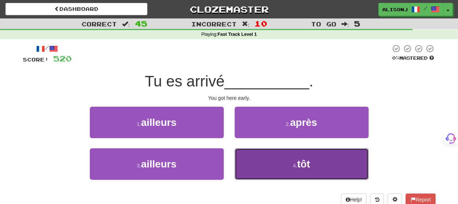
click at [243, 162] on button "4 . tôt" at bounding box center [302, 165] width 134 height 32
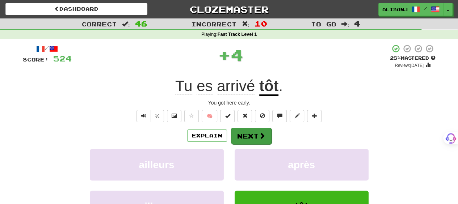
click at [242, 128] on button "Next" at bounding box center [251, 136] width 41 height 17
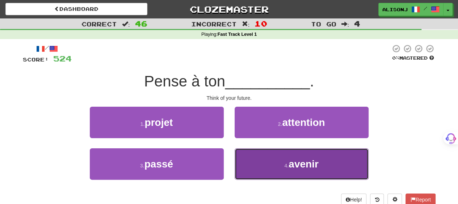
click at [253, 164] on button "4 . avenir" at bounding box center [302, 165] width 134 height 32
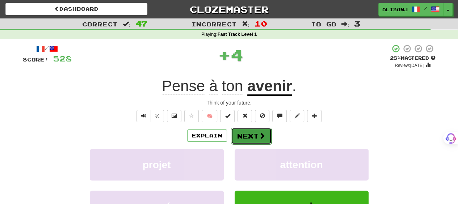
click at [248, 134] on button "Next" at bounding box center [251, 136] width 41 height 17
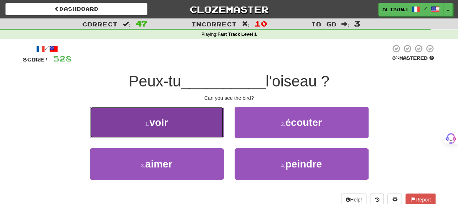
click at [191, 121] on button "1 . voir" at bounding box center [157, 123] width 134 height 32
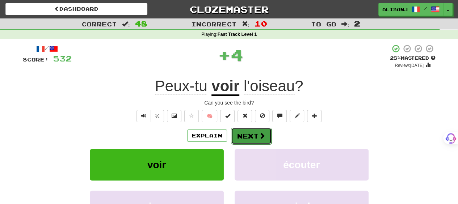
click at [247, 139] on button "Next" at bounding box center [251, 136] width 41 height 17
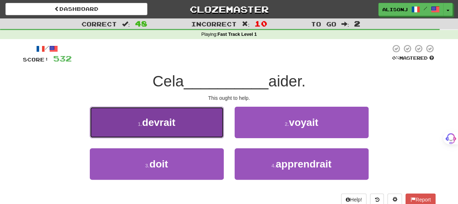
click at [190, 126] on button "1 . devrait" at bounding box center [157, 123] width 134 height 32
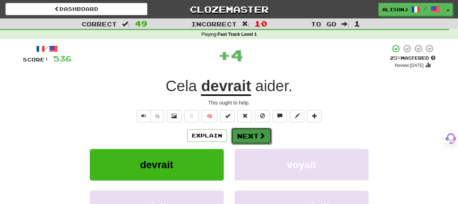
click at [250, 137] on button "Next" at bounding box center [251, 136] width 41 height 17
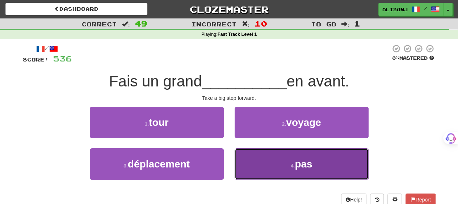
drag, startPoint x: 254, startPoint y: 174, endPoint x: 251, endPoint y: 157, distance: 17.7
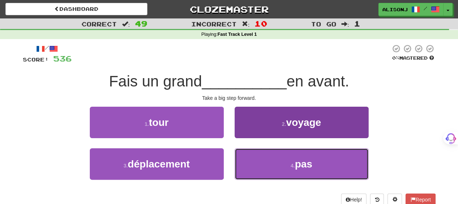
click at [253, 166] on button "4 . pas" at bounding box center [302, 165] width 134 height 32
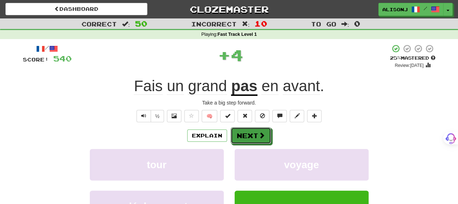
drag, startPoint x: 248, startPoint y: 137, endPoint x: 247, endPoint y: 132, distance: 5.5
click at [248, 135] on button "Next" at bounding box center [251, 136] width 41 height 17
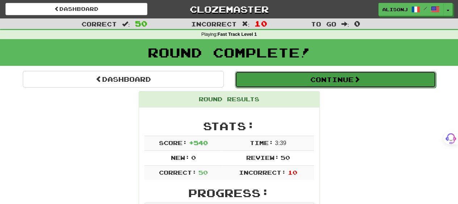
click at [325, 82] on button "Continue" at bounding box center [335, 79] width 201 height 17
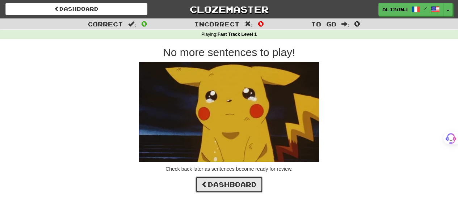
click at [241, 184] on link "Dashboard" at bounding box center [229, 184] width 68 height 17
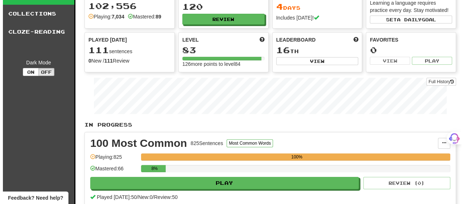
scroll to position [109, 0]
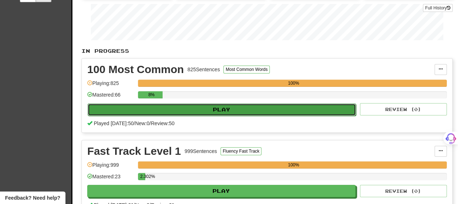
click at [251, 110] on button "Play" at bounding box center [222, 110] width 268 height 12
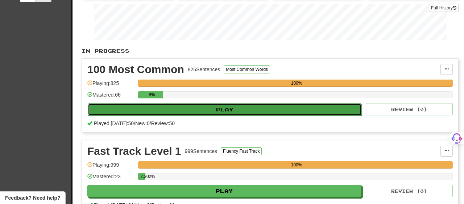
select select "**"
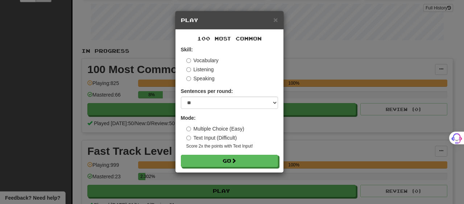
click at [234, 136] on label "Text Input (Difficult)" at bounding box center [211, 137] width 51 height 7
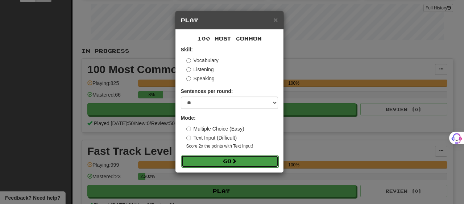
click at [233, 160] on span at bounding box center [234, 161] width 5 height 5
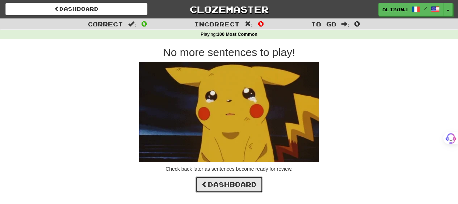
click at [232, 184] on link "Dashboard" at bounding box center [229, 184] width 68 height 17
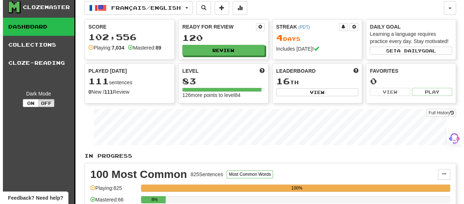
scroll to position [72, 0]
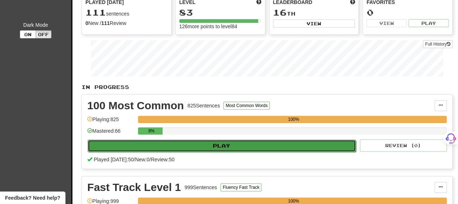
click at [242, 145] on button "Play" at bounding box center [222, 146] width 268 height 12
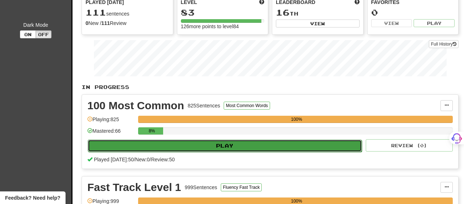
select select "**"
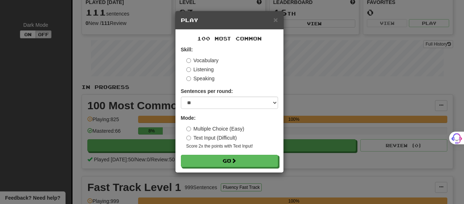
click at [192, 67] on label "Listening" at bounding box center [200, 69] width 28 height 7
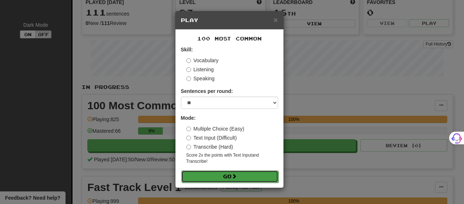
click at [229, 178] on button "Go" at bounding box center [229, 177] width 97 height 12
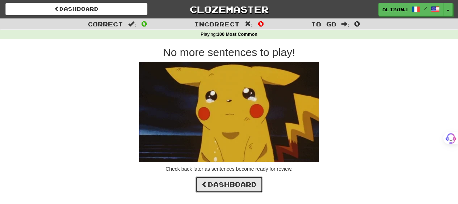
click at [225, 180] on link "Dashboard" at bounding box center [229, 184] width 68 height 17
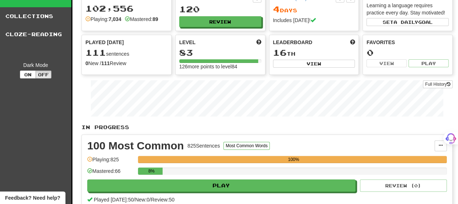
scroll to position [36, 0]
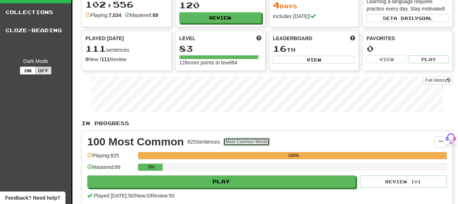
click at [249, 138] on button "Most Common Words" at bounding box center [247, 142] width 46 height 8
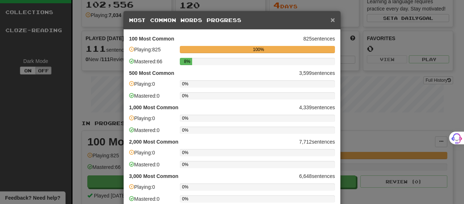
click at [328, 19] on div "× Most Common Words Progress" at bounding box center [232, 20] width 217 height 18
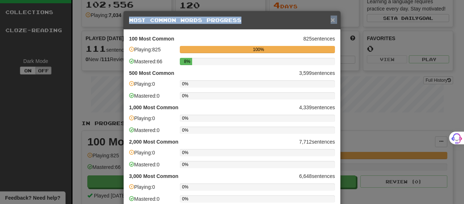
click at [330, 19] on span "×" at bounding box center [332, 20] width 4 height 8
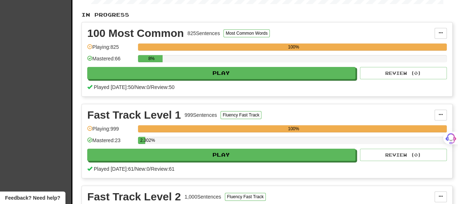
scroll to position [181, 0]
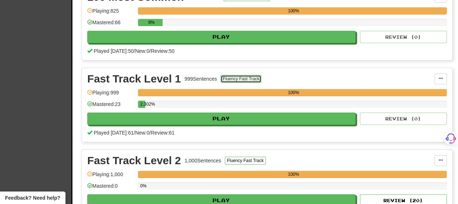
click at [253, 78] on button "Fluency Fast Track" at bounding box center [241, 79] width 41 height 8
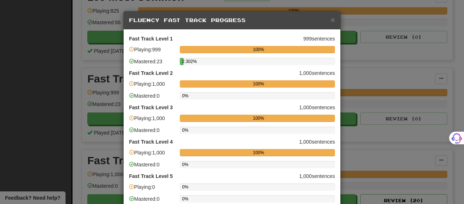
click at [129, 83] on span at bounding box center [131, 83] width 5 height 5
click at [210, 86] on div "100%" at bounding box center [258, 83] width 153 height 7
click at [216, 83] on div "100%" at bounding box center [258, 83] width 153 height 7
click at [330, 22] on span "×" at bounding box center [332, 20] width 4 height 8
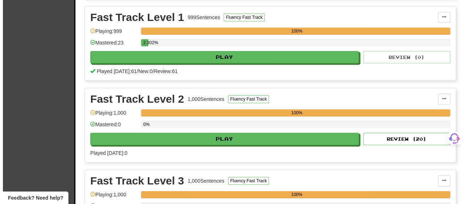
scroll to position [290, 0]
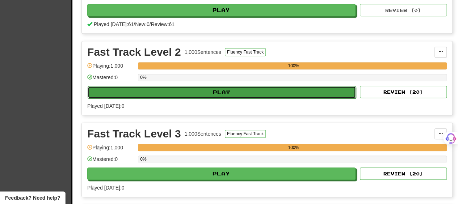
click at [243, 88] on button "Play" at bounding box center [222, 92] width 268 height 12
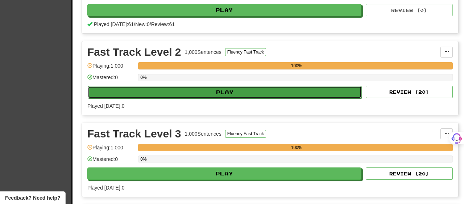
select select "**"
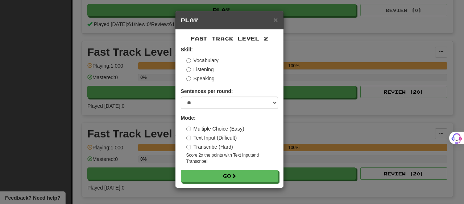
click at [209, 129] on label "Multiple Choice (Easy)" at bounding box center [215, 128] width 58 height 7
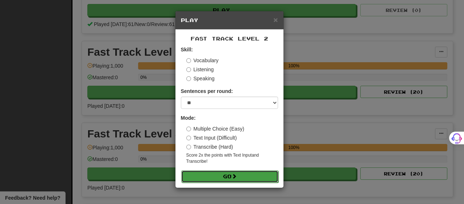
click at [199, 175] on button "Go" at bounding box center [229, 177] width 97 height 12
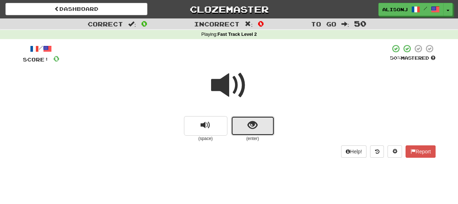
click at [240, 130] on button "show sentence" at bounding box center [252, 126] width 43 height 20
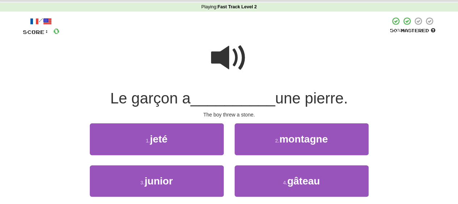
scroll to position [36, 0]
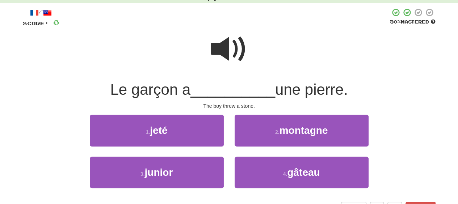
click at [235, 54] on span at bounding box center [229, 49] width 36 height 36
click at [233, 45] on span at bounding box center [229, 49] width 36 height 36
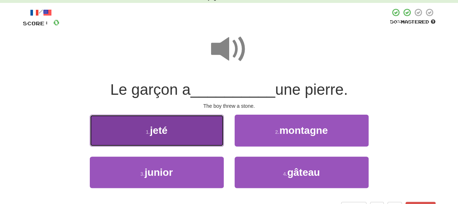
click at [188, 130] on button "1 . jeté" at bounding box center [157, 131] width 134 height 32
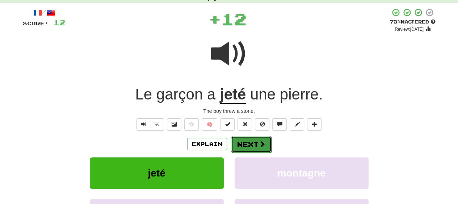
click at [247, 141] on button "Next" at bounding box center [251, 144] width 41 height 17
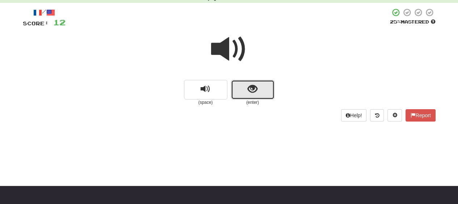
click at [249, 87] on span "show sentence" at bounding box center [253, 89] width 10 height 10
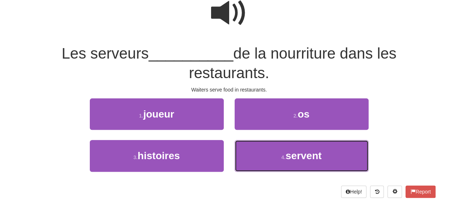
click at [275, 153] on button "4 . servent" at bounding box center [302, 156] width 134 height 32
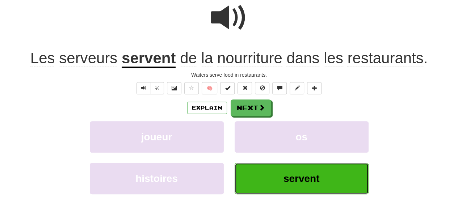
scroll to position [77, 0]
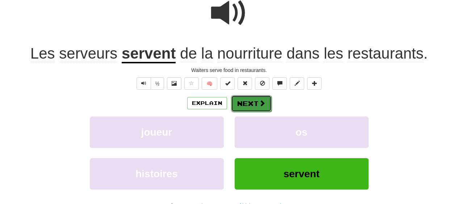
click at [259, 100] on span at bounding box center [262, 103] width 7 height 7
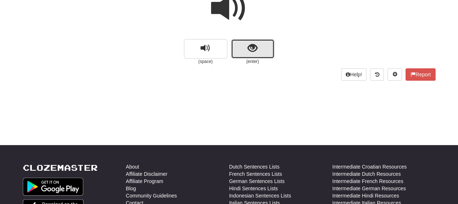
click at [254, 54] on button "show sentence" at bounding box center [252, 49] width 43 height 20
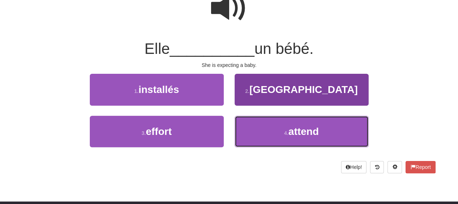
drag, startPoint x: 260, startPoint y: 137, endPoint x: 260, endPoint y: 131, distance: 6.5
click at [260, 137] on button "4 . attend" at bounding box center [302, 132] width 134 height 32
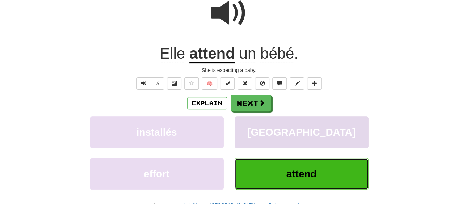
scroll to position [82, 0]
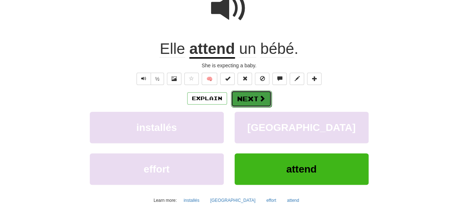
click at [255, 91] on button "Next" at bounding box center [251, 99] width 41 height 17
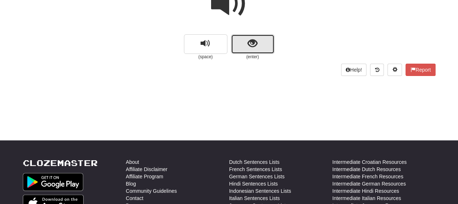
click at [260, 42] on button "show sentence" at bounding box center [252, 44] width 43 height 20
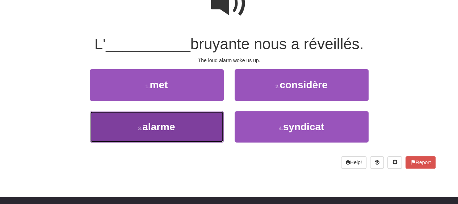
click at [184, 124] on button "3 . alarme" at bounding box center [157, 127] width 134 height 32
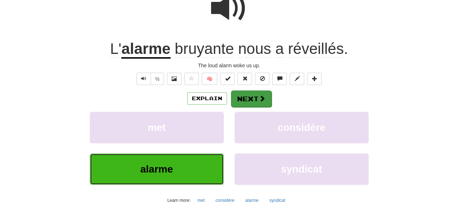
scroll to position [87, 0]
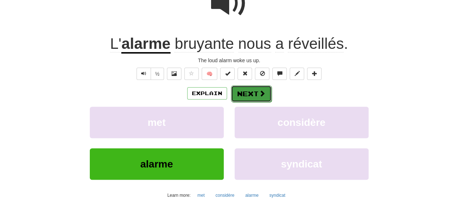
click at [253, 89] on button "Next" at bounding box center [251, 94] width 41 height 17
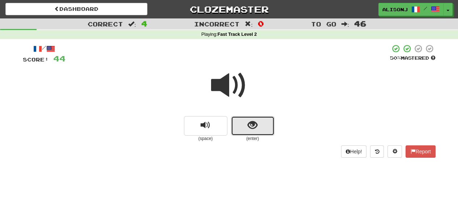
click at [251, 129] on span "show sentence" at bounding box center [253, 126] width 10 height 10
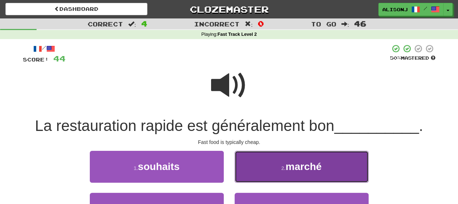
click at [269, 170] on button "2 . marché" at bounding box center [302, 167] width 134 height 32
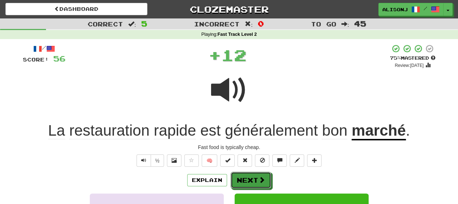
click at [262, 176] on button "Next" at bounding box center [251, 180] width 41 height 17
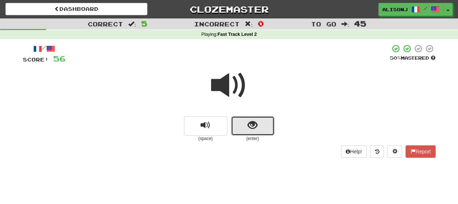
click at [259, 132] on button "show sentence" at bounding box center [252, 126] width 43 height 20
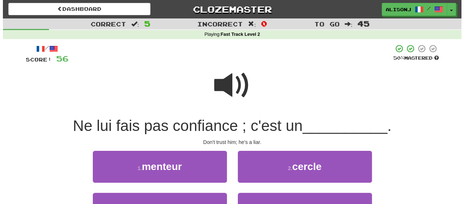
scroll to position [36, 0]
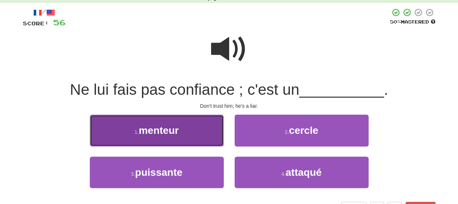
click at [201, 135] on button "1 . menteur" at bounding box center [157, 131] width 134 height 32
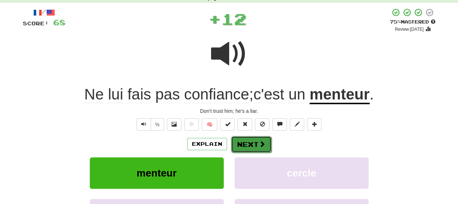
click at [258, 140] on button "Next" at bounding box center [251, 144] width 41 height 17
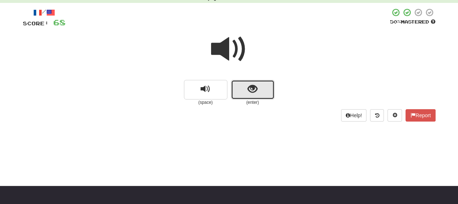
click at [254, 86] on span "show sentence" at bounding box center [253, 89] width 10 height 10
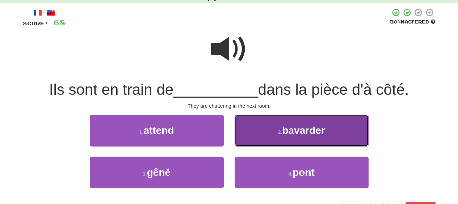
click at [266, 135] on button "2 . bavarder" at bounding box center [302, 131] width 134 height 32
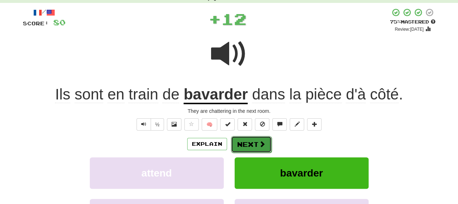
click at [263, 141] on span at bounding box center [262, 144] width 7 height 7
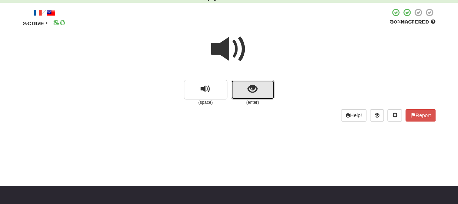
click at [256, 91] on span "show sentence" at bounding box center [253, 89] width 10 height 10
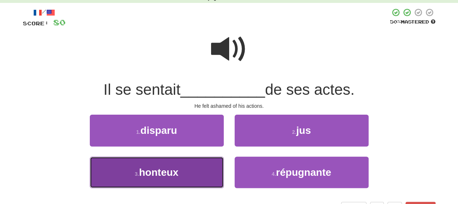
click at [193, 176] on button "3 . honteux" at bounding box center [157, 173] width 134 height 32
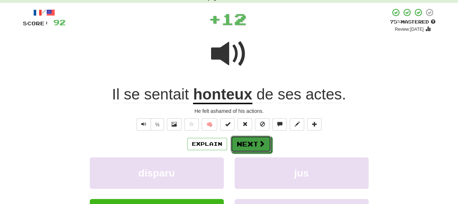
click at [251, 141] on button "Next" at bounding box center [251, 144] width 41 height 17
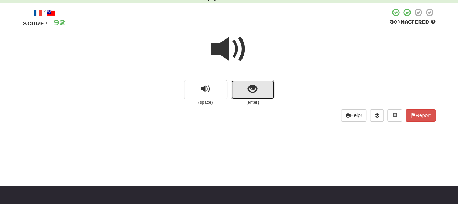
click at [256, 97] on button "show sentence" at bounding box center [252, 90] width 43 height 20
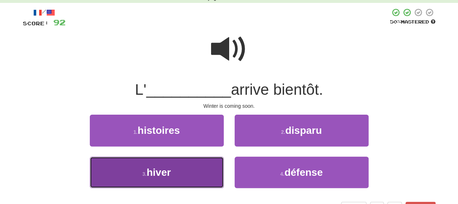
click at [199, 169] on button "3 . hiver" at bounding box center [157, 173] width 134 height 32
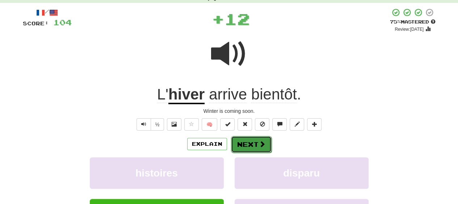
click at [253, 141] on button "Next" at bounding box center [251, 144] width 41 height 17
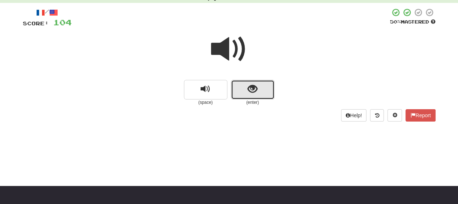
click at [255, 99] on button "show sentence" at bounding box center [252, 90] width 43 height 20
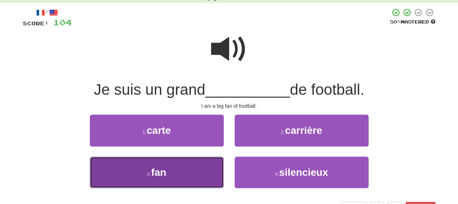
click at [196, 180] on button "3 . fan" at bounding box center [157, 173] width 134 height 32
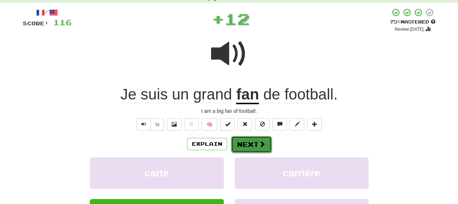
click at [245, 141] on button "Next" at bounding box center [251, 144] width 41 height 17
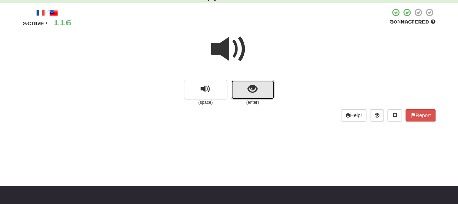
click at [262, 89] on button "show sentence" at bounding box center [252, 90] width 43 height 20
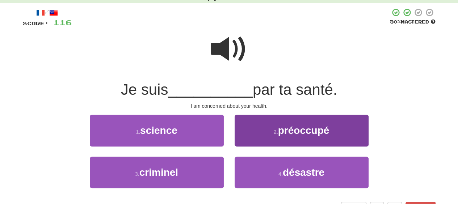
drag, startPoint x: 250, startPoint y: 148, endPoint x: 252, endPoint y: 135, distance: 13.2
click at [251, 138] on div "2 . préoccupé" at bounding box center [301, 136] width 145 height 42
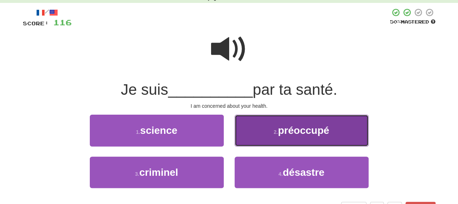
click at [252, 134] on button "2 . préoccupé" at bounding box center [302, 131] width 134 height 32
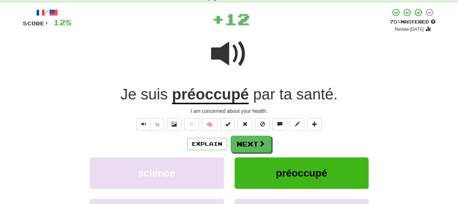
click at [252, 133] on div "/ Score: 128 + 12 75 % Mastered Review: [DATE] Je suis préoccupé par ta santé .…" at bounding box center [229, 138] width 413 height 260
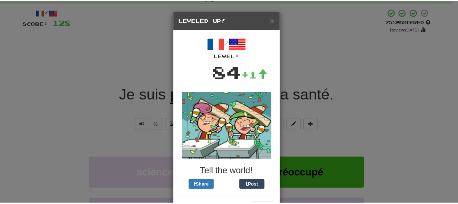
scroll to position [28, 0]
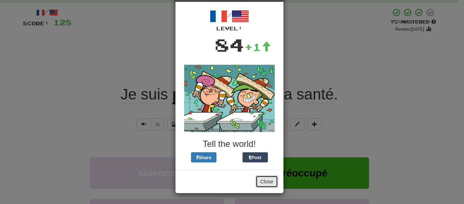
click at [261, 179] on button "Close" at bounding box center [266, 182] width 22 height 12
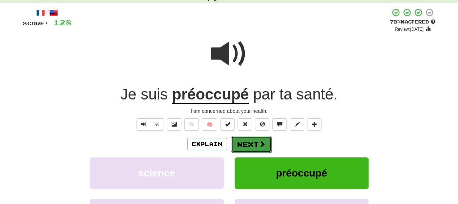
click at [262, 143] on span at bounding box center [262, 144] width 7 height 7
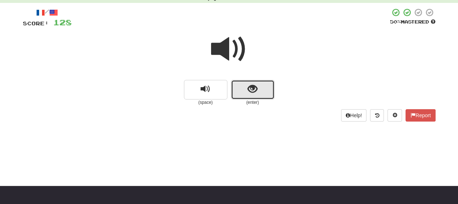
click at [262, 92] on button "show sentence" at bounding box center [252, 90] width 43 height 20
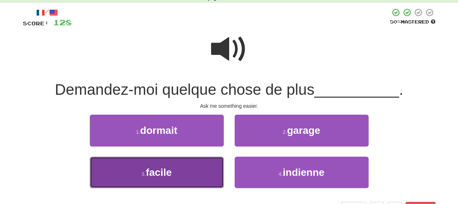
click at [199, 170] on button "3 . facile" at bounding box center [157, 173] width 134 height 32
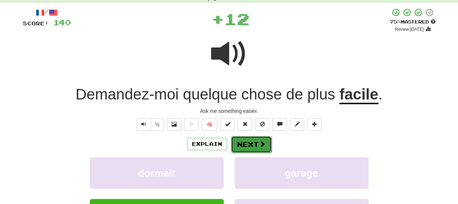
click at [249, 142] on button "Next" at bounding box center [251, 144] width 41 height 17
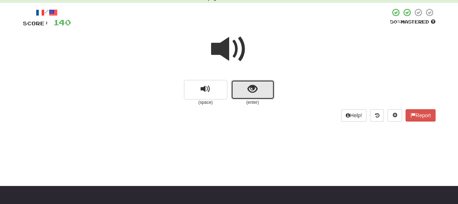
click at [257, 96] on button "show sentence" at bounding box center [252, 90] width 43 height 20
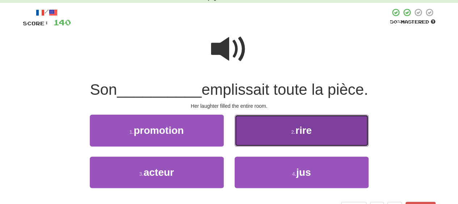
click at [259, 130] on button "2 . rire" at bounding box center [302, 131] width 134 height 32
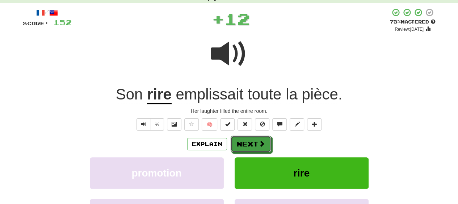
click at [255, 138] on button "Next" at bounding box center [251, 144] width 41 height 17
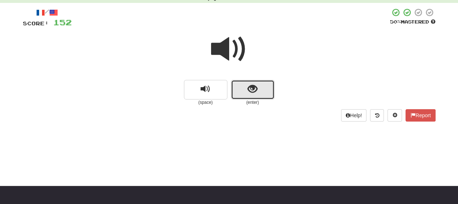
click at [259, 92] on button "show sentence" at bounding box center [252, 90] width 43 height 20
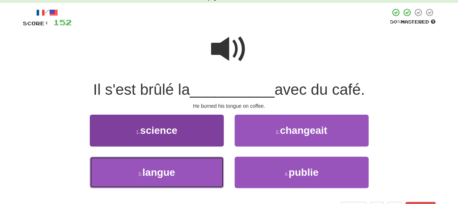
drag, startPoint x: 188, startPoint y: 178, endPoint x: 189, endPoint y: 174, distance: 4.4
click at [188, 176] on button "3 . langue" at bounding box center [157, 173] width 134 height 32
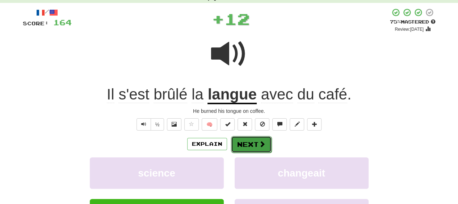
click at [246, 142] on button "Next" at bounding box center [251, 144] width 41 height 17
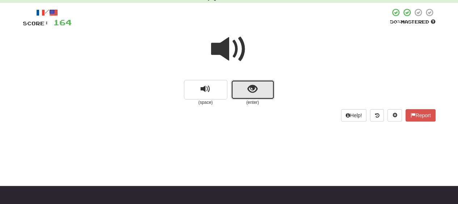
click at [254, 95] on button "show sentence" at bounding box center [252, 90] width 43 height 20
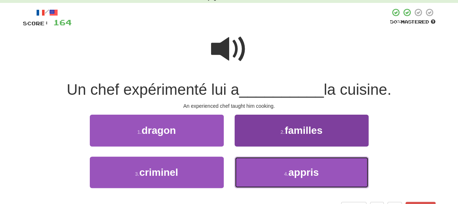
drag, startPoint x: 264, startPoint y: 180, endPoint x: 264, endPoint y: 161, distance: 19.2
click at [264, 175] on button "4 . appris" at bounding box center [302, 173] width 134 height 32
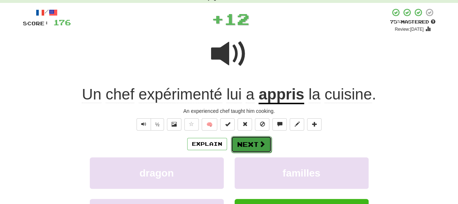
click at [260, 138] on button "Next" at bounding box center [251, 144] width 41 height 17
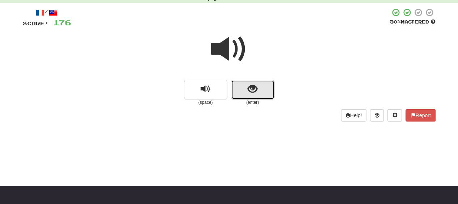
click at [247, 87] on button "show sentence" at bounding box center [252, 90] width 43 height 20
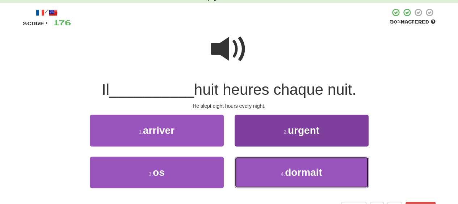
drag, startPoint x: 272, startPoint y: 183, endPoint x: 271, endPoint y: 167, distance: 15.6
click at [272, 178] on button "4 . dormait" at bounding box center [302, 173] width 134 height 32
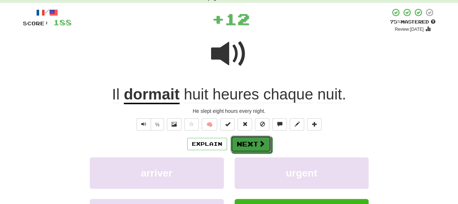
click at [263, 141] on span at bounding box center [262, 144] width 7 height 7
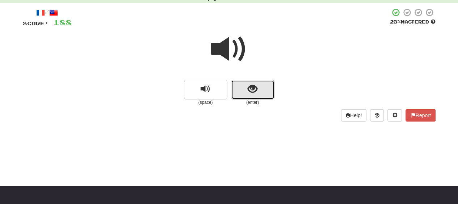
click at [251, 96] on button "show sentence" at bounding box center [252, 90] width 43 height 20
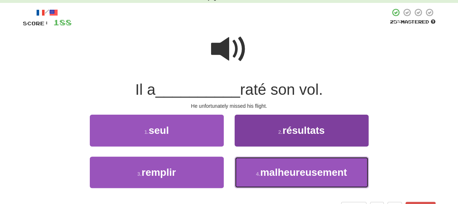
drag, startPoint x: 269, startPoint y: 176, endPoint x: 269, endPoint y: 158, distance: 18.1
click at [269, 173] on span "malheureusement" at bounding box center [304, 172] width 87 height 11
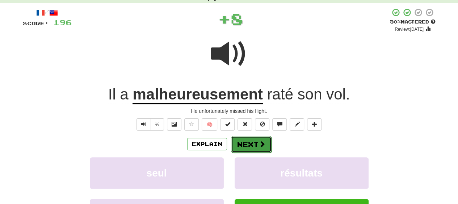
click at [252, 147] on button "Next" at bounding box center [251, 144] width 41 height 17
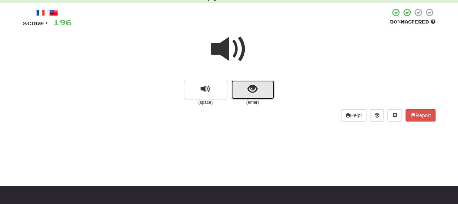
click at [253, 93] on span "show sentence" at bounding box center [253, 89] width 10 height 10
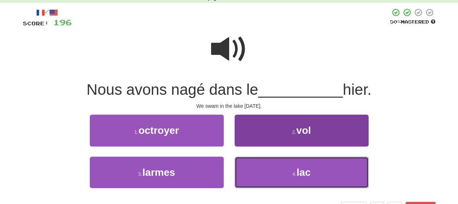
drag, startPoint x: 270, startPoint y: 159, endPoint x: 272, endPoint y: 170, distance: 11.7
click at [272, 170] on button "4 . lac" at bounding box center [302, 173] width 134 height 32
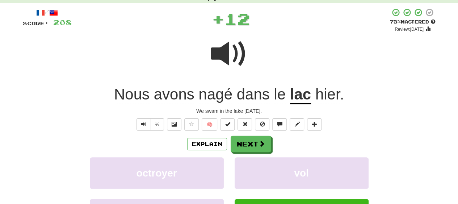
click at [259, 131] on div "/ Score: 208 + 12 75 % Mastered Review: [DATE] Nous avons nagé dans le lac hier…" at bounding box center [229, 138] width 413 height 260
click at [255, 140] on button "Next" at bounding box center [251, 144] width 41 height 17
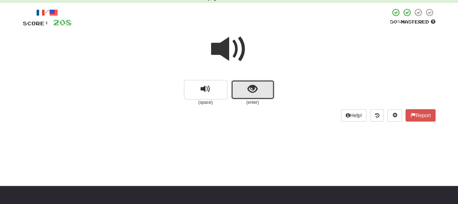
click at [252, 92] on span "show sentence" at bounding box center [253, 89] width 10 height 10
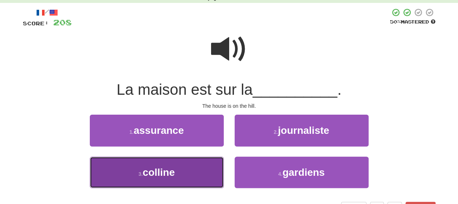
click at [220, 173] on button "3 . colline" at bounding box center [157, 173] width 134 height 32
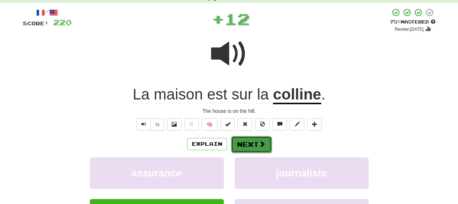
click at [250, 139] on button "Next" at bounding box center [251, 144] width 41 height 17
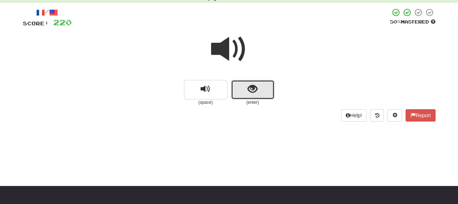
click at [243, 86] on button "show sentence" at bounding box center [252, 90] width 43 height 20
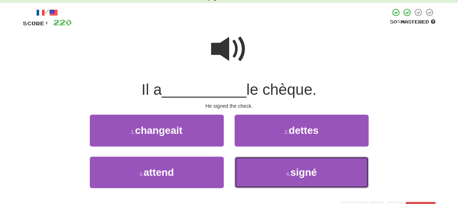
drag, startPoint x: 273, startPoint y: 176, endPoint x: 270, endPoint y: 155, distance: 20.5
click at [272, 172] on button "4 . signé" at bounding box center [302, 173] width 134 height 32
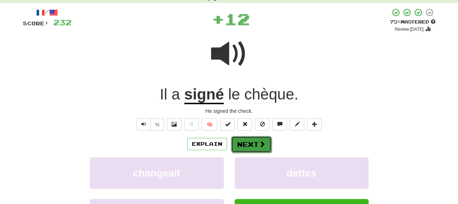
click at [261, 137] on button "Next" at bounding box center [251, 144] width 41 height 17
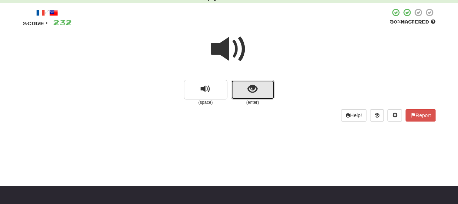
click at [256, 96] on button "show sentence" at bounding box center [252, 90] width 43 height 20
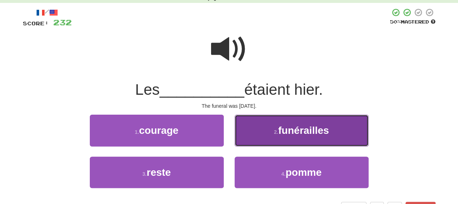
click at [258, 133] on button "2 . funérailles" at bounding box center [302, 131] width 134 height 32
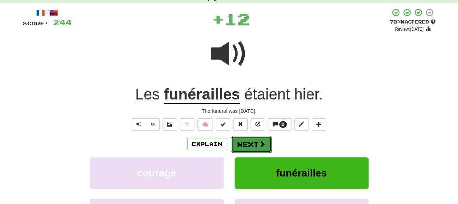
click at [256, 141] on button "Next" at bounding box center [251, 144] width 41 height 17
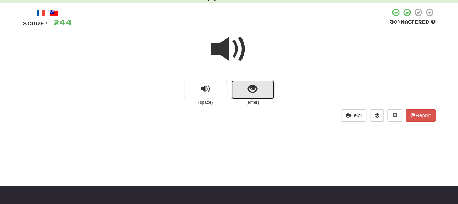
click at [251, 94] on span "show sentence" at bounding box center [253, 89] width 10 height 10
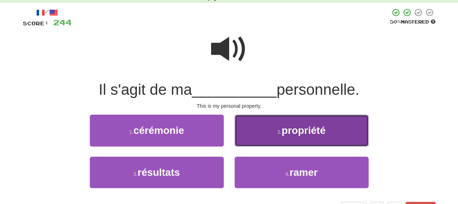
drag, startPoint x: 263, startPoint y: 140, endPoint x: 263, endPoint y: 131, distance: 9.4
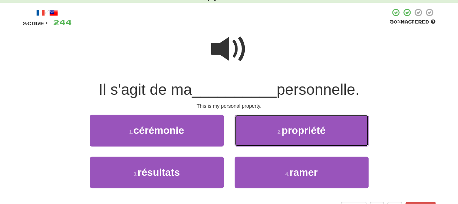
click at [263, 140] on button "2 . propriété" at bounding box center [302, 131] width 134 height 32
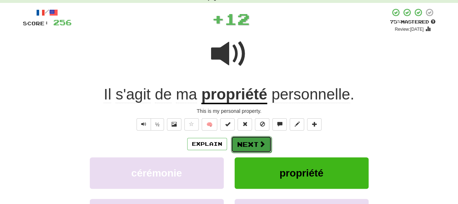
click at [257, 150] on button "Next" at bounding box center [251, 144] width 41 height 17
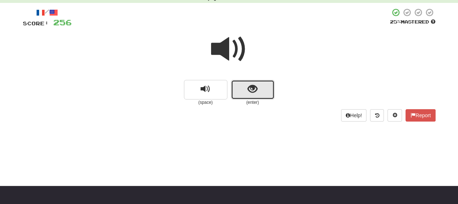
click at [256, 99] on button "show sentence" at bounding box center [252, 90] width 43 height 20
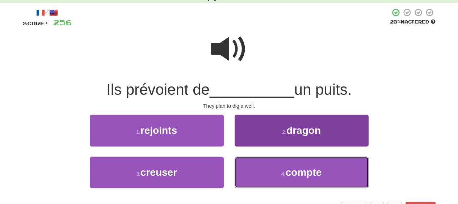
click at [274, 176] on button "4 . compte" at bounding box center [302, 173] width 134 height 32
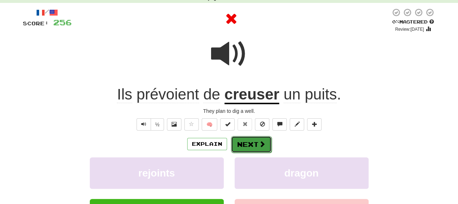
click at [259, 141] on span at bounding box center [262, 144] width 7 height 7
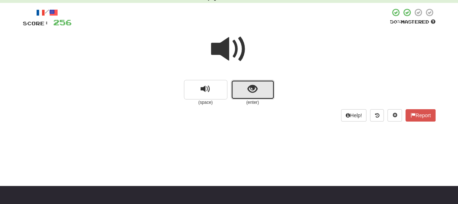
click at [254, 93] on span "show sentence" at bounding box center [253, 89] width 10 height 10
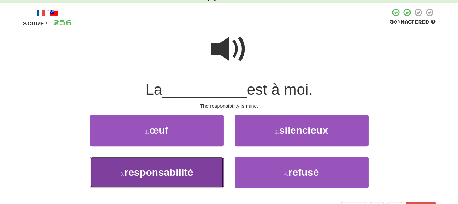
click at [178, 179] on button "3 . responsabilité" at bounding box center [157, 173] width 134 height 32
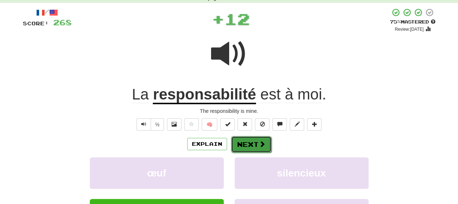
click at [253, 140] on button "Next" at bounding box center [251, 144] width 41 height 17
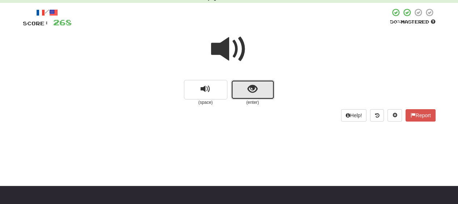
click at [253, 89] on span "show sentence" at bounding box center [253, 89] width 10 height 10
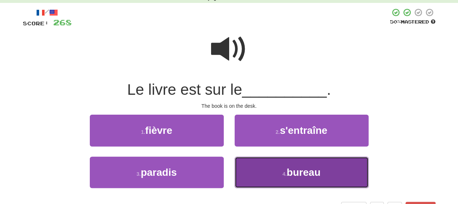
click at [286, 180] on button "4 . bureau" at bounding box center [302, 173] width 134 height 32
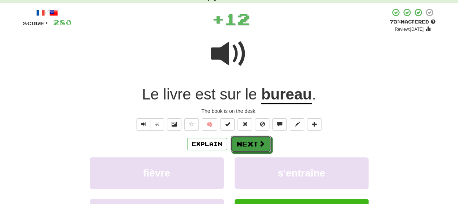
click at [262, 138] on button "Next" at bounding box center [251, 144] width 41 height 17
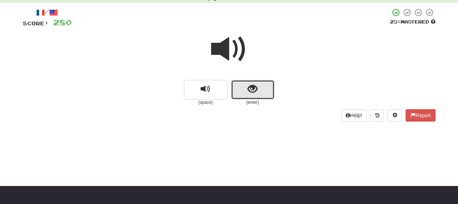
click at [244, 91] on button "show sentence" at bounding box center [252, 90] width 43 height 20
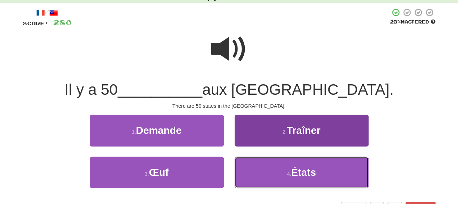
drag, startPoint x: 289, startPoint y: 181, endPoint x: 287, endPoint y: 166, distance: 15.0
click at [288, 173] on button "4 . États" at bounding box center [302, 173] width 134 height 32
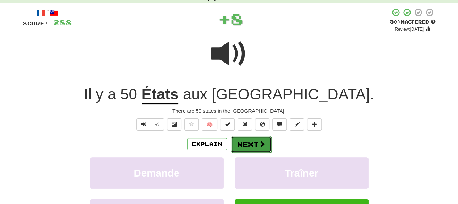
click at [261, 141] on span at bounding box center [262, 144] width 7 height 7
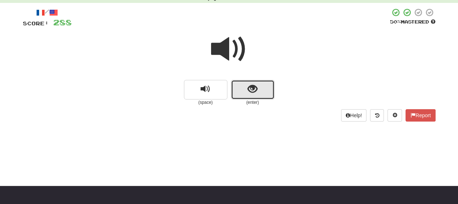
click at [255, 92] on span "show sentence" at bounding box center [253, 89] width 10 height 10
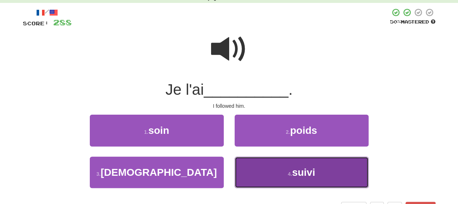
click at [288, 168] on button "4 . suivi" at bounding box center [302, 173] width 134 height 32
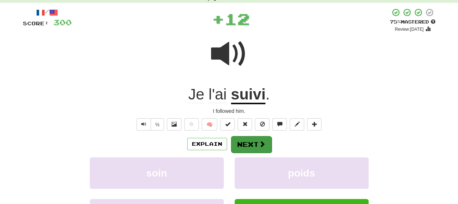
click at [269, 143] on div "Explain Next" at bounding box center [229, 144] width 413 height 17
click at [269, 143] on button "Next" at bounding box center [251, 144] width 41 height 17
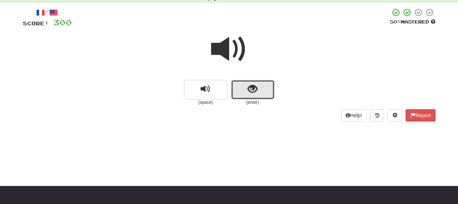
click at [242, 89] on button "show sentence" at bounding box center [252, 90] width 43 height 20
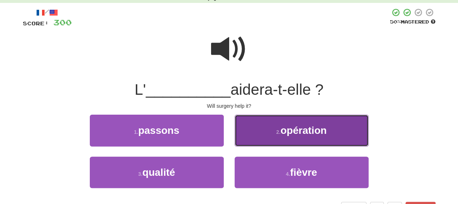
click at [293, 134] on span "opération" at bounding box center [304, 130] width 46 height 11
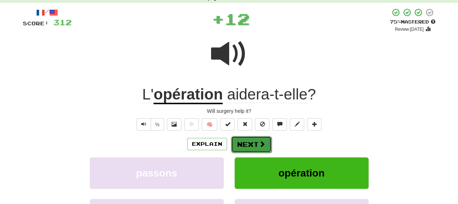
click at [264, 137] on button "Next" at bounding box center [251, 144] width 41 height 17
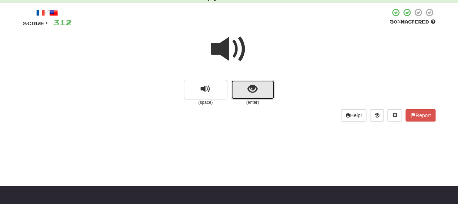
click at [252, 91] on span "show sentence" at bounding box center [253, 89] width 10 height 10
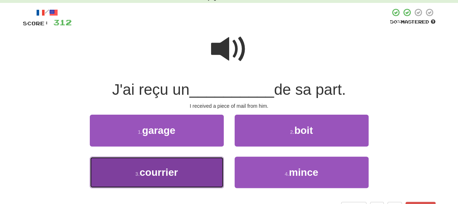
drag, startPoint x: 199, startPoint y: 176, endPoint x: 221, endPoint y: 154, distance: 31.3
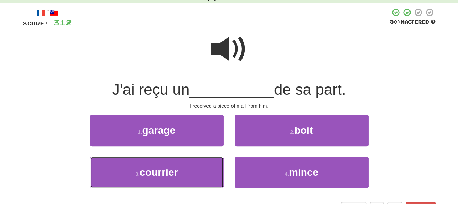
click at [199, 176] on button "3 . courrier" at bounding box center [157, 173] width 134 height 32
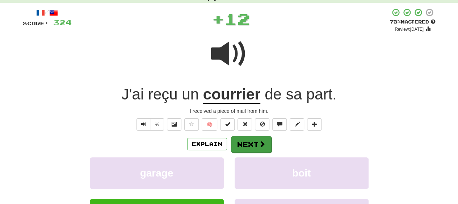
drag, startPoint x: 242, startPoint y: 134, endPoint x: 242, endPoint y: 138, distance: 4.3
click at [242, 136] on div "/ Score: 324 + 12 75 % Mastered Review: [DATE] J'ai reçu un courrier de sa part…" at bounding box center [229, 138] width 413 height 260
click at [242, 139] on button "Next" at bounding box center [251, 144] width 41 height 17
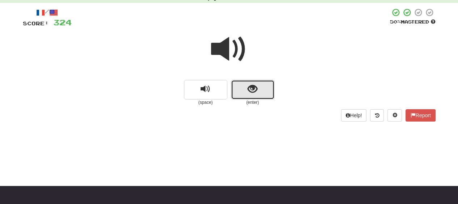
click at [242, 95] on button "show sentence" at bounding box center [252, 90] width 43 height 20
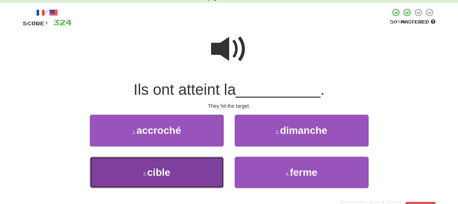
click at [199, 170] on button "3 . cible" at bounding box center [157, 173] width 134 height 32
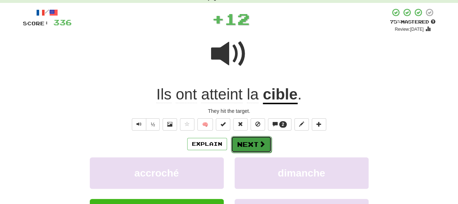
click at [255, 141] on button "Next" at bounding box center [251, 144] width 41 height 17
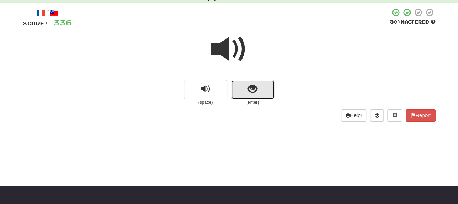
click at [248, 87] on span "show sentence" at bounding box center [253, 89] width 10 height 10
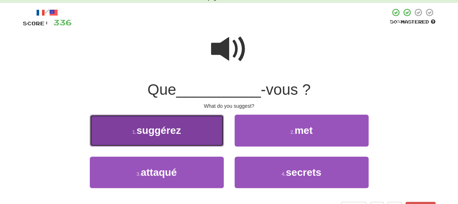
click at [206, 125] on button "1 . suggérez" at bounding box center [157, 131] width 134 height 32
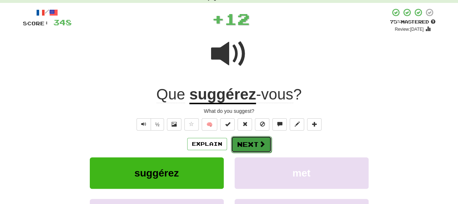
click at [250, 140] on button "Next" at bounding box center [251, 144] width 41 height 17
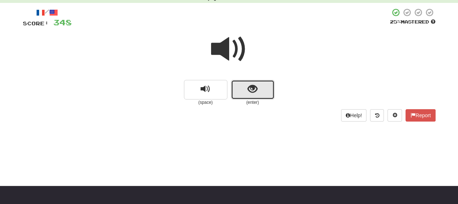
click at [247, 87] on button "show sentence" at bounding box center [252, 90] width 43 height 20
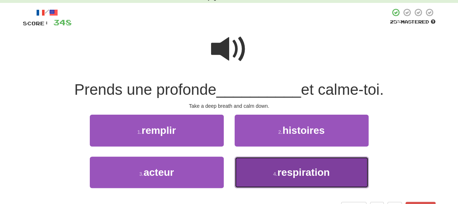
click at [259, 177] on button "4 . respiration" at bounding box center [302, 173] width 134 height 32
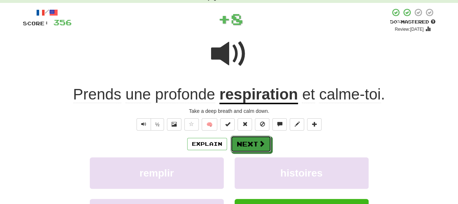
click at [258, 144] on button "Next" at bounding box center [251, 144] width 41 height 17
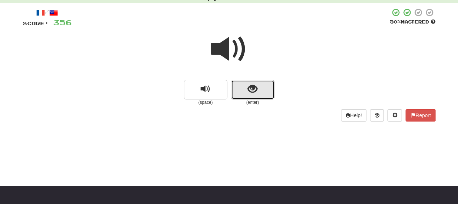
click at [246, 93] on button "show sentence" at bounding box center [252, 90] width 43 height 20
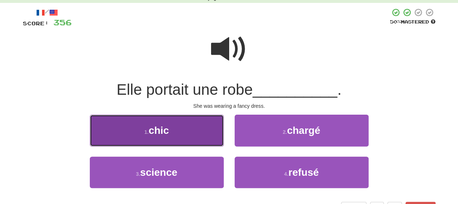
click at [209, 129] on button "1 . chic" at bounding box center [157, 131] width 134 height 32
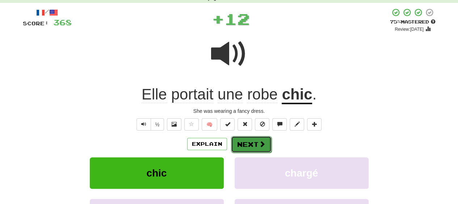
click at [249, 139] on button "Next" at bounding box center [251, 144] width 41 height 17
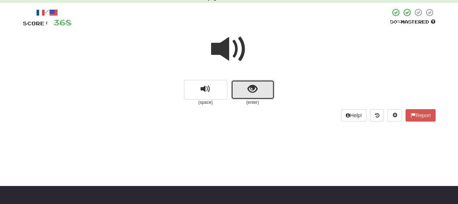
click at [244, 93] on button "show sentence" at bounding box center [252, 90] width 43 height 20
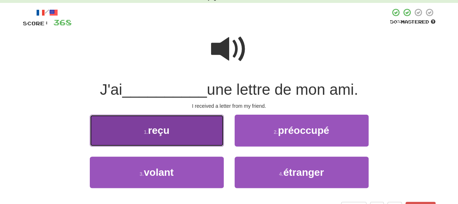
click at [193, 131] on button "1 . reçu" at bounding box center [157, 131] width 134 height 32
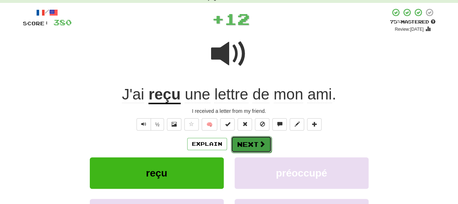
click at [244, 141] on button "Next" at bounding box center [251, 144] width 41 height 17
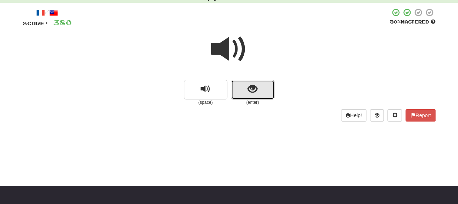
click at [245, 88] on button "show sentence" at bounding box center [252, 90] width 43 height 20
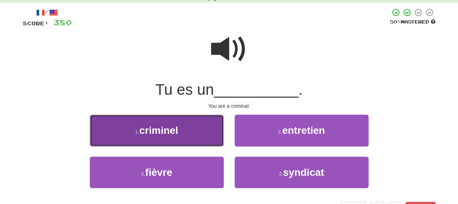
click at [188, 140] on button "1 . criminel" at bounding box center [157, 131] width 134 height 32
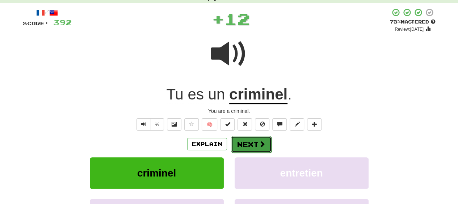
click at [257, 139] on button "Next" at bounding box center [251, 144] width 41 height 17
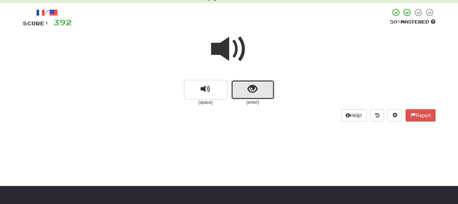
click at [253, 90] on span "show sentence" at bounding box center [253, 89] width 10 height 10
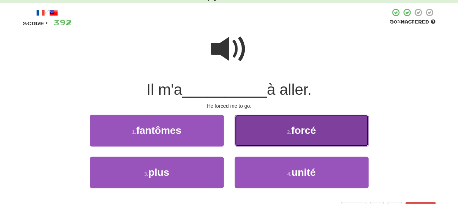
click at [262, 132] on button "2 . forcé" at bounding box center [302, 131] width 134 height 32
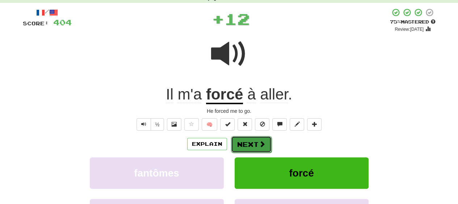
click at [259, 141] on span at bounding box center [262, 144] width 7 height 7
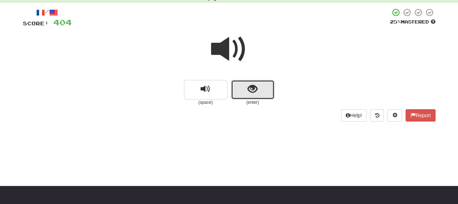
click at [252, 88] on span "show sentence" at bounding box center [253, 89] width 10 height 10
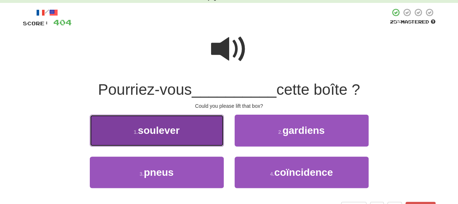
click at [201, 141] on button "1 . soulever" at bounding box center [157, 131] width 134 height 32
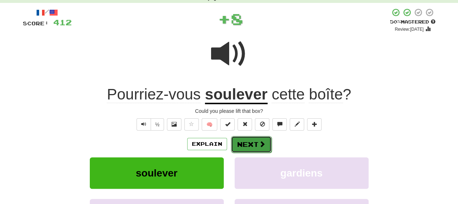
click at [247, 140] on button "Next" at bounding box center [251, 144] width 41 height 17
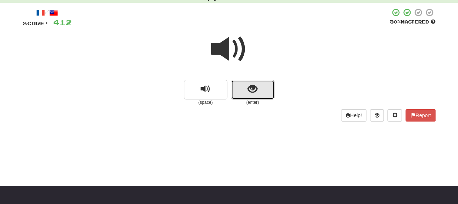
click at [249, 93] on span "show sentence" at bounding box center [253, 89] width 10 height 10
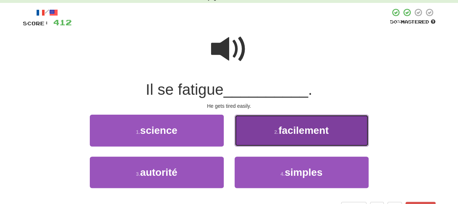
click at [252, 133] on button "2 . facilement" at bounding box center [302, 131] width 134 height 32
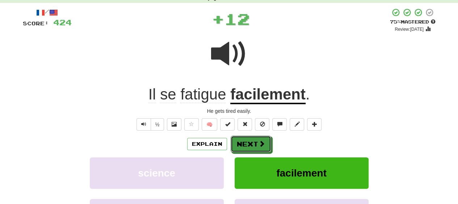
click at [250, 138] on button "Next" at bounding box center [251, 144] width 41 height 17
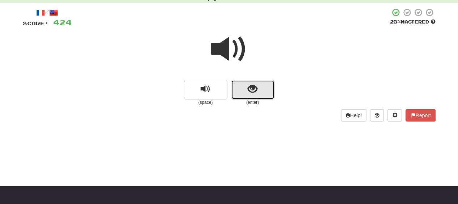
click at [253, 94] on span "show sentence" at bounding box center [253, 89] width 10 height 10
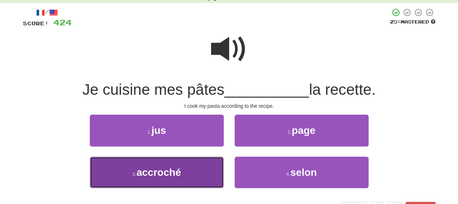
click at [180, 171] on span "accroché" at bounding box center [159, 172] width 45 height 11
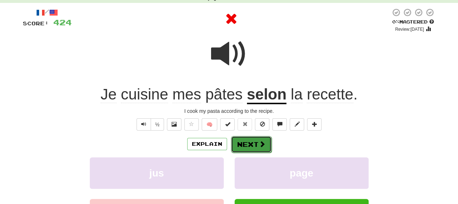
click at [252, 142] on button "Next" at bounding box center [251, 144] width 41 height 17
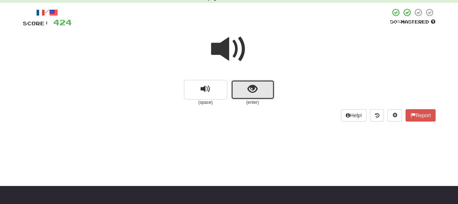
click at [244, 89] on button "show sentence" at bounding box center [252, 90] width 43 height 20
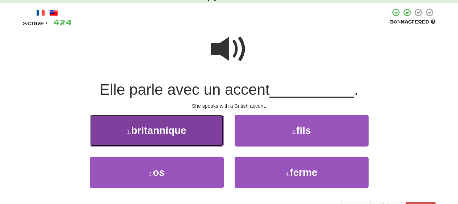
click at [198, 126] on button "1 . britannique" at bounding box center [157, 131] width 134 height 32
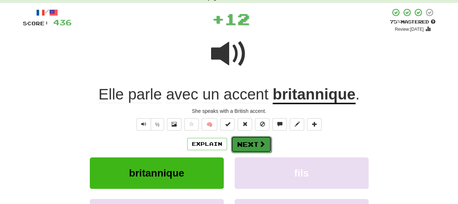
click at [251, 144] on button "Next" at bounding box center [251, 144] width 41 height 17
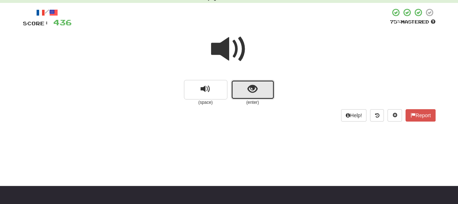
click at [251, 92] on span "show sentence" at bounding box center [253, 89] width 10 height 10
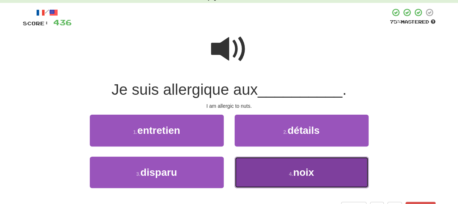
click at [270, 168] on button "4 . noix" at bounding box center [302, 173] width 134 height 32
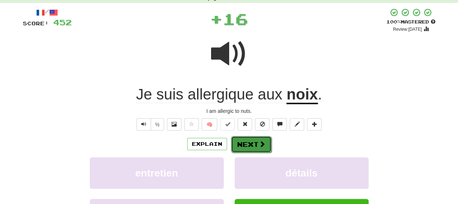
click at [263, 139] on button "Next" at bounding box center [251, 144] width 41 height 17
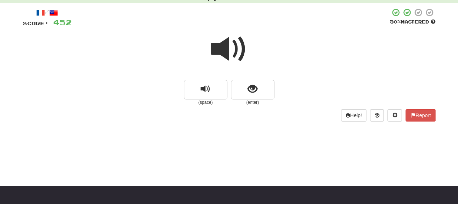
click at [250, 100] on small "(enter)" at bounding box center [252, 103] width 43 height 6
click at [249, 92] on span "show sentence" at bounding box center [253, 89] width 10 height 10
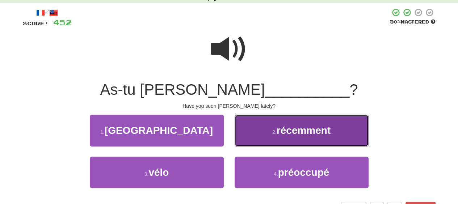
click at [291, 139] on button "2 . récemment" at bounding box center [302, 131] width 134 height 32
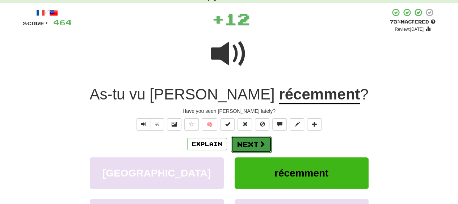
click at [262, 143] on span at bounding box center [262, 144] width 7 height 7
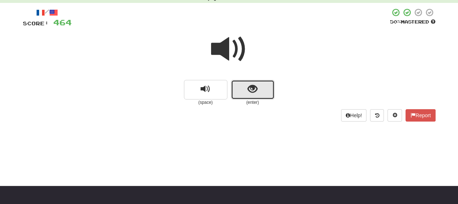
click at [256, 99] on button "show sentence" at bounding box center [252, 90] width 43 height 20
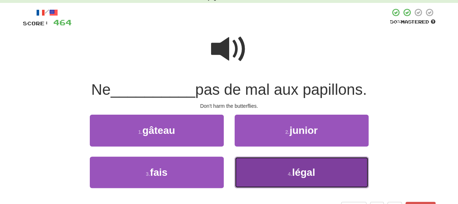
click at [260, 183] on button "4 . légal" at bounding box center [302, 173] width 134 height 32
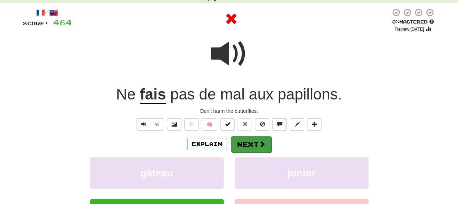
click at [251, 137] on div "/ Score: 464 0 % Mastered Review: [DATE] Ne fais pas de mal aux papillons . Don…" at bounding box center [229, 138] width 413 height 260
click at [251, 137] on button "Next" at bounding box center [251, 144] width 41 height 17
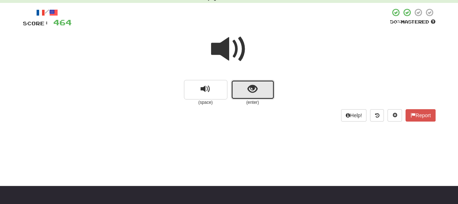
click at [256, 93] on span "show sentence" at bounding box center [253, 89] width 10 height 10
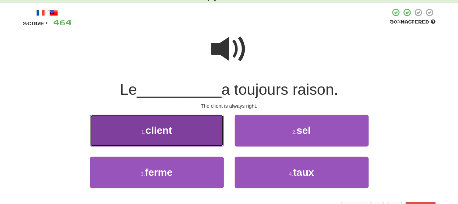
click at [188, 141] on button "1 . client" at bounding box center [157, 131] width 134 height 32
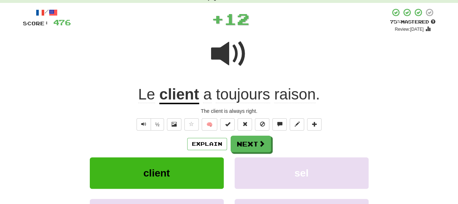
click at [273, 142] on div "Explain Next" at bounding box center [229, 144] width 413 height 17
click at [271, 141] on div "Explain Next" at bounding box center [229, 144] width 413 height 17
click at [259, 145] on span at bounding box center [262, 144] width 7 height 7
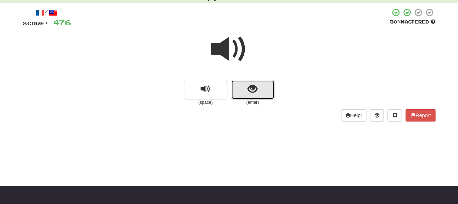
click at [246, 93] on button "show sentence" at bounding box center [252, 90] width 43 height 20
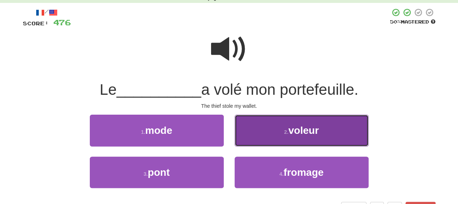
click at [265, 127] on button "2 . voleur" at bounding box center [302, 131] width 134 height 32
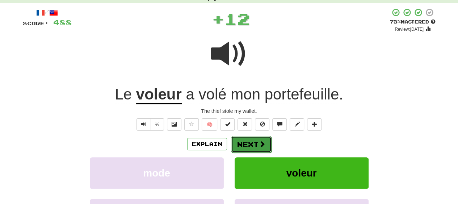
click at [261, 141] on span at bounding box center [262, 144] width 7 height 7
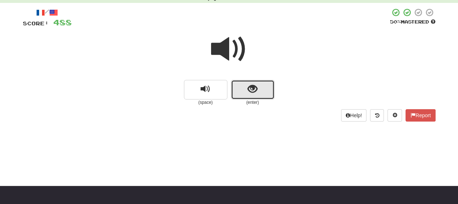
click at [257, 94] on span "show sentence" at bounding box center [253, 89] width 10 height 10
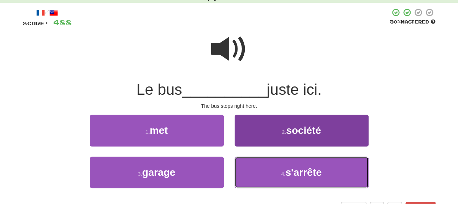
drag, startPoint x: 272, startPoint y: 176, endPoint x: 271, endPoint y: 158, distance: 17.4
click at [271, 164] on button "4 . s'arrête" at bounding box center [302, 173] width 134 height 32
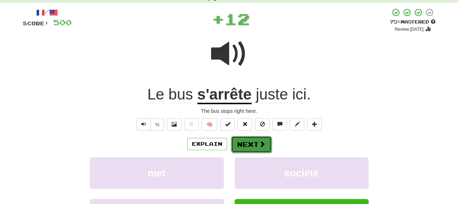
click at [256, 142] on button "Next" at bounding box center [251, 144] width 41 height 17
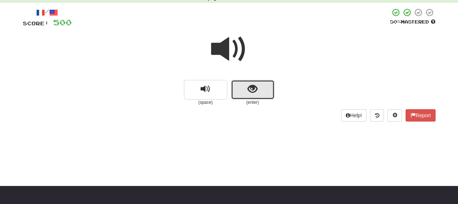
click at [259, 95] on button "show sentence" at bounding box center [252, 90] width 43 height 20
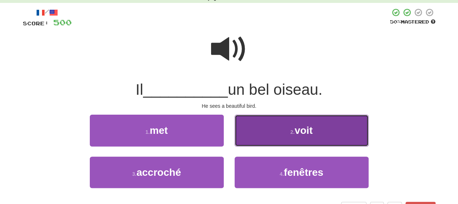
click at [269, 130] on button "2 . voit" at bounding box center [302, 131] width 134 height 32
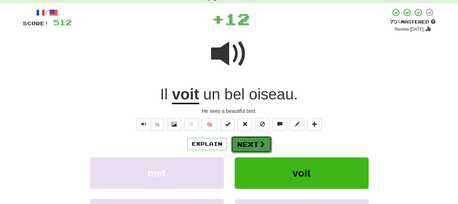
click at [257, 139] on button "Next" at bounding box center [251, 144] width 41 height 17
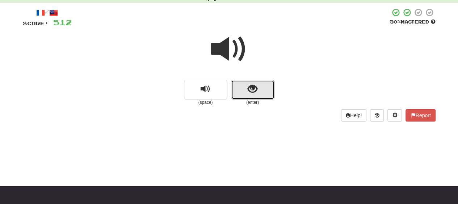
click at [254, 100] on button "show sentence" at bounding box center [252, 90] width 43 height 20
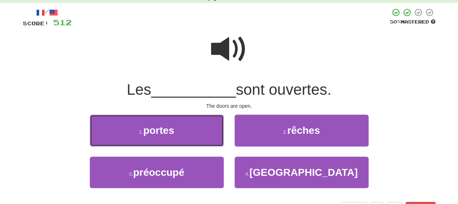
click at [209, 134] on button "1 . portes" at bounding box center [157, 131] width 134 height 32
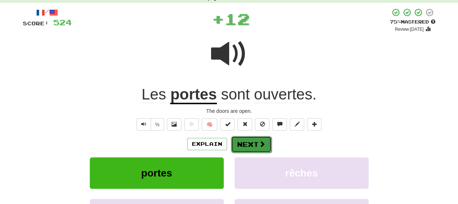
click at [253, 142] on button "Next" at bounding box center [251, 144] width 41 height 17
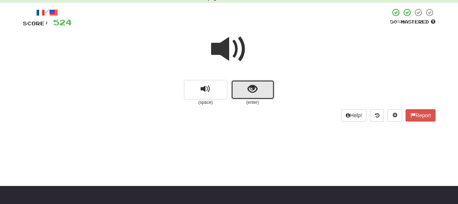
click at [243, 87] on button "show sentence" at bounding box center [252, 90] width 43 height 20
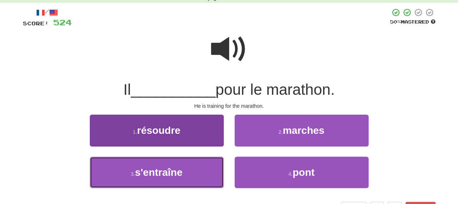
drag, startPoint x: 222, startPoint y: 182, endPoint x: 221, endPoint y: 172, distance: 9.1
click at [221, 173] on button "3 . s'entraîne" at bounding box center [157, 173] width 134 height 32
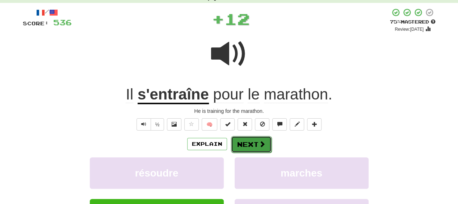
click at [244, 138] on button "Next" at bounding box center [251, 144] width 41 height 17
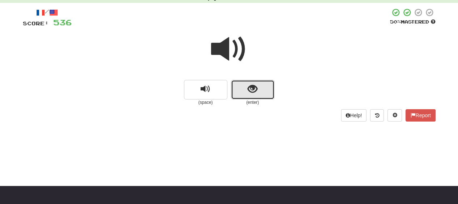
click at [249, 94] on span "show sentence" at bounding box center [253, 89] width 10 height 10
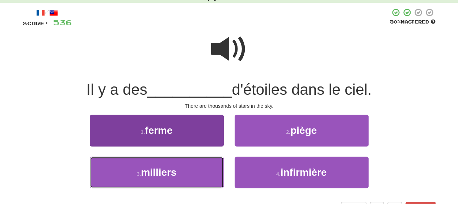
drag, startPoint x: 201, startPoint y: 176, endPoint x: 204, endPoint y: 168, distance: 7.8
click at [202, 173] on button "3 . milliers" at bounding box center [157, 173] width 134 height 32
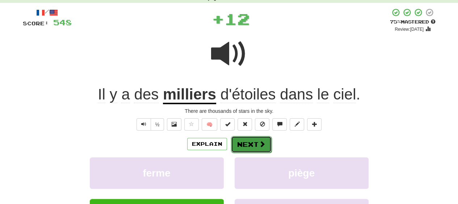
click at [252, 142] on button "Next" at bounding box center [251, 144] width 41 height 17
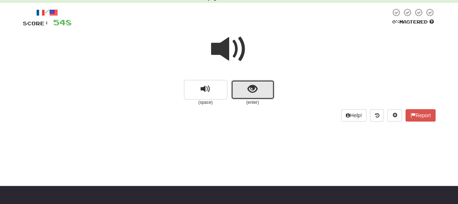
click at [253, 99] on button "show sentence" at bounding box center [252, 90] width 43 height 20
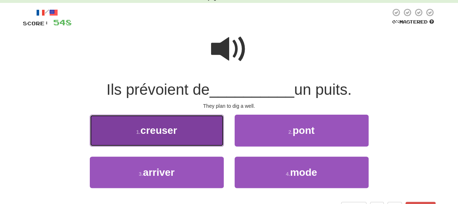
click at [201, 138] on button "1 . creuser" at bounding box center [157, 131] width 134 height 32
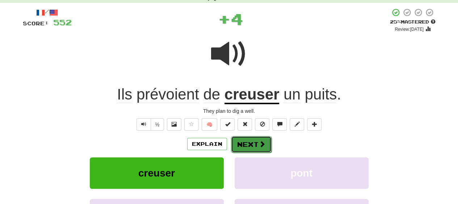
click at [246, 140] on button "Next" at bounding box center [251, 144] width 41 height 17
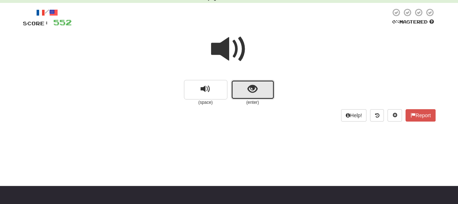
click at [250, 92] on span "show sentence" at bounding box center [253, 89] width 10 height 10
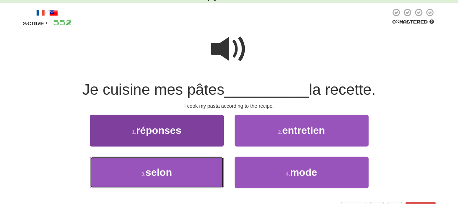
click at [195, 172] on button "3 . selon" at bounding box center [157, 173] width 134 height 32
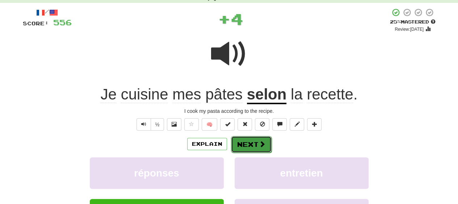
click at [250, 141] on button "Next" at bounding box center [251, 144] width 41 height 17
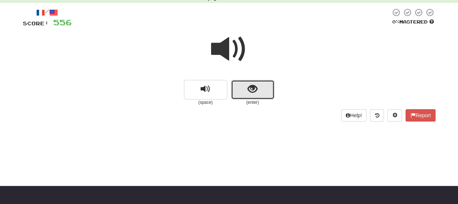
click at [248, 96] on button "show sentence" at bounding box center [252, 90] width 43 height 20
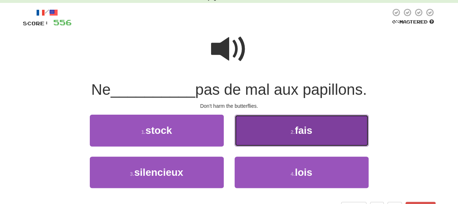
click at [254, 133] on button "2 . fais" at bounding box center [302, 131] width 134 height 32
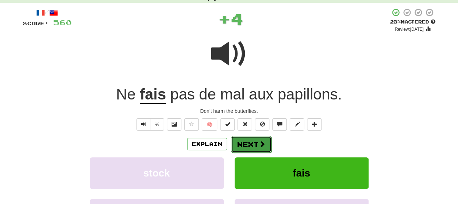
click at [251, 141] on button "Next" at bounding box center [251, 144] width 41 height 17
